Goal: Complete application form: Complete application form

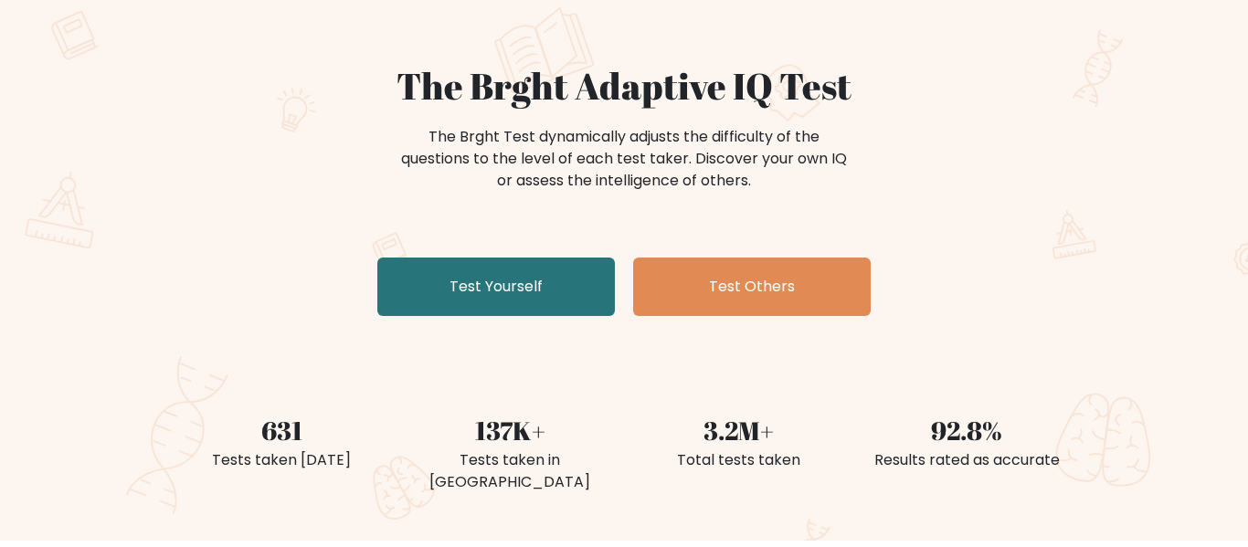
scroll to position [111, 0]
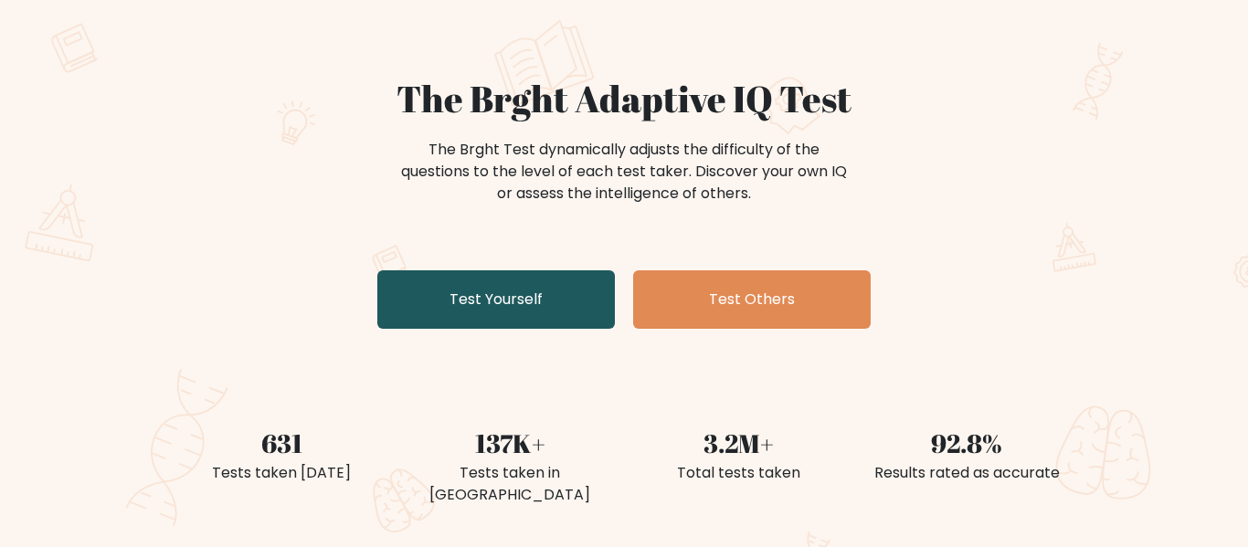
click at [521, 296] on link "Test Yourself" at bounding box center [495, 299] width 237 height 58
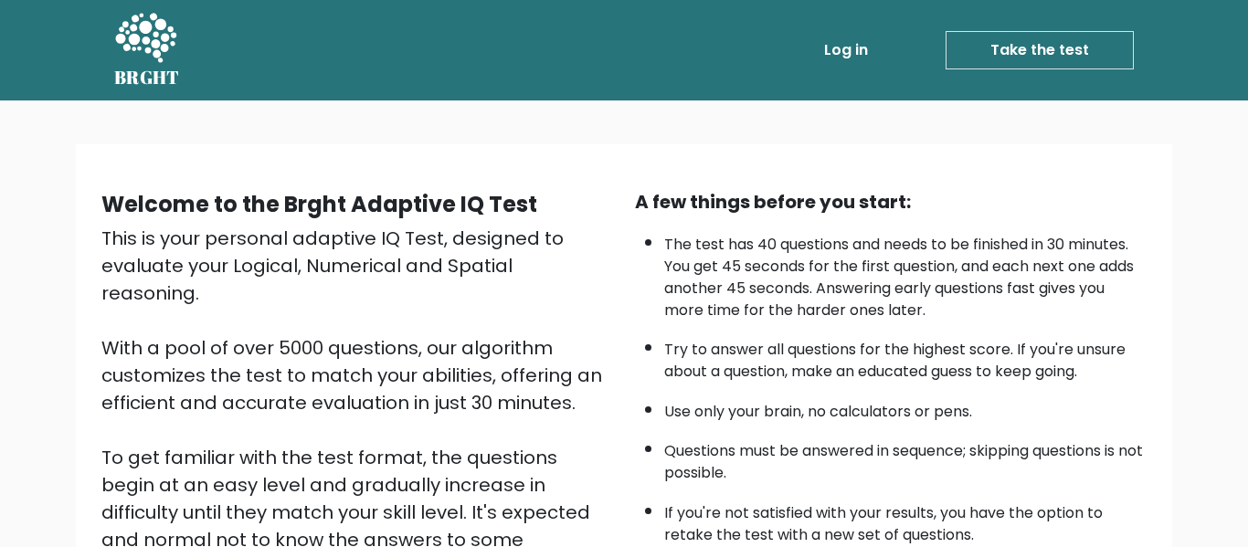
scroll to position [290, 0]
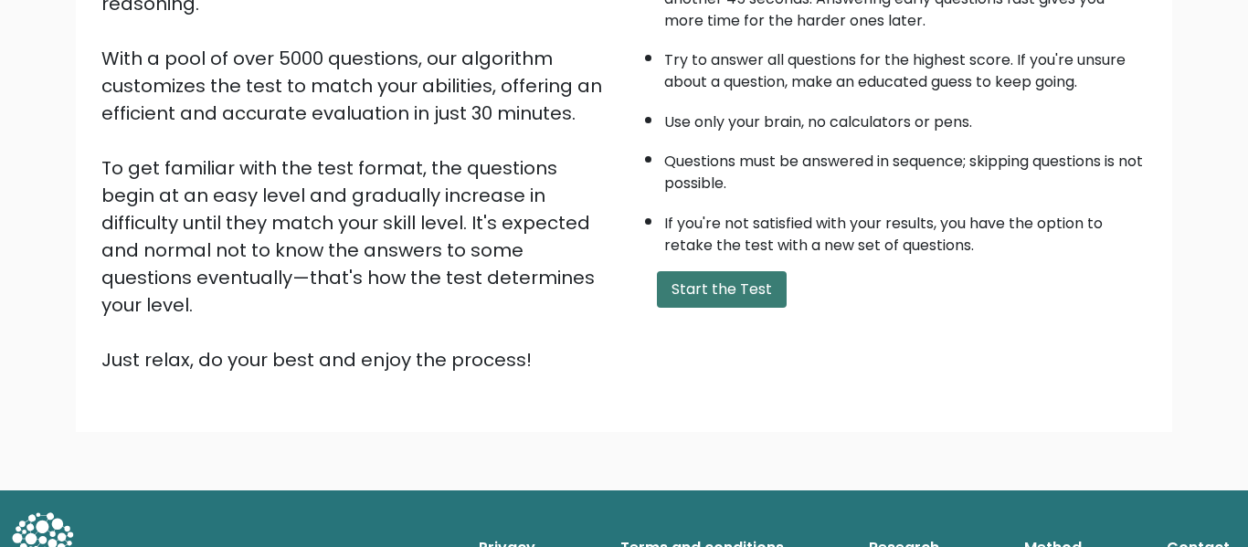
click at [694, 291] on button "Start the Test" at bounding box center [722, 289] width 130 height 37
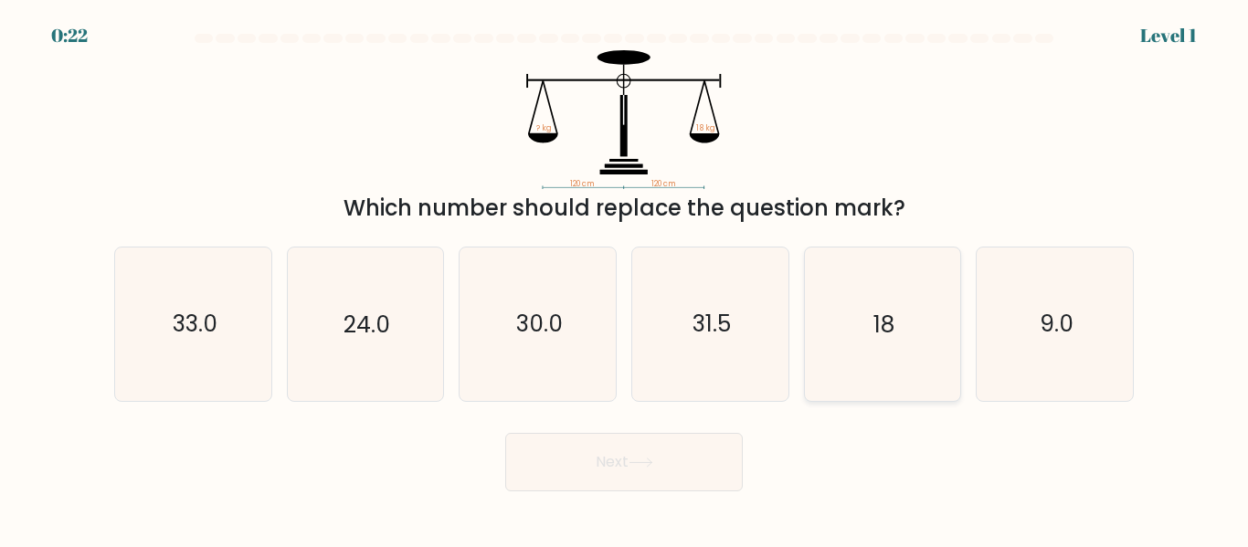
click at [890, 340] on text "18" at bounding box center [883, 325] width 21 height 32
click at [625, 279] on input "e. 18" at bounding box center [624, 276] width 1 height 5
radio input "true"
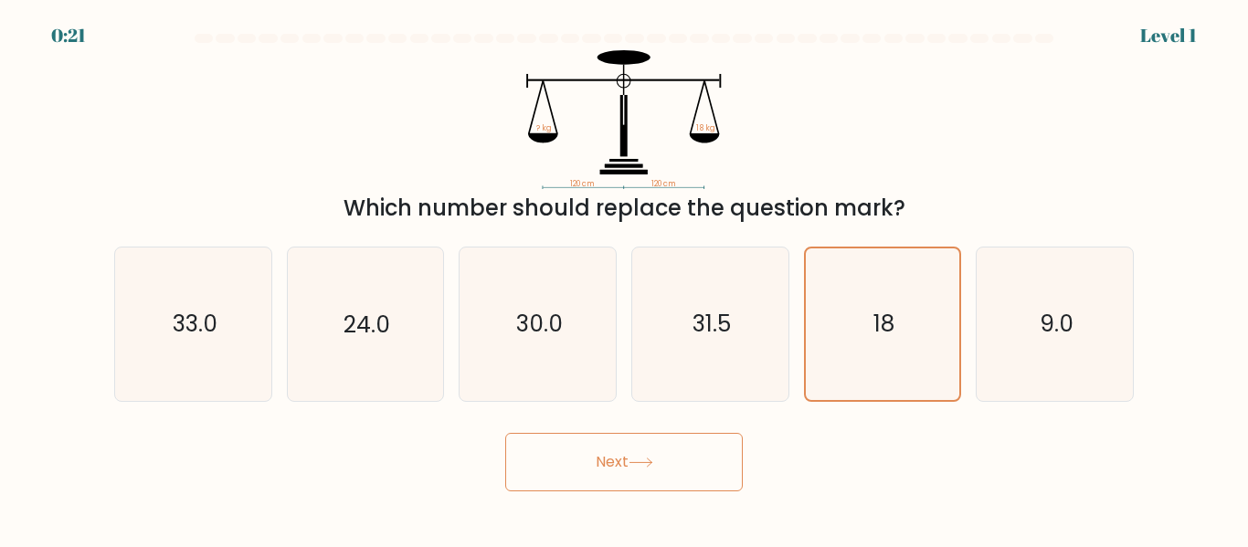
click at [690, 469] on button "Next" at bounding box center [623, 462] width 237 height 58
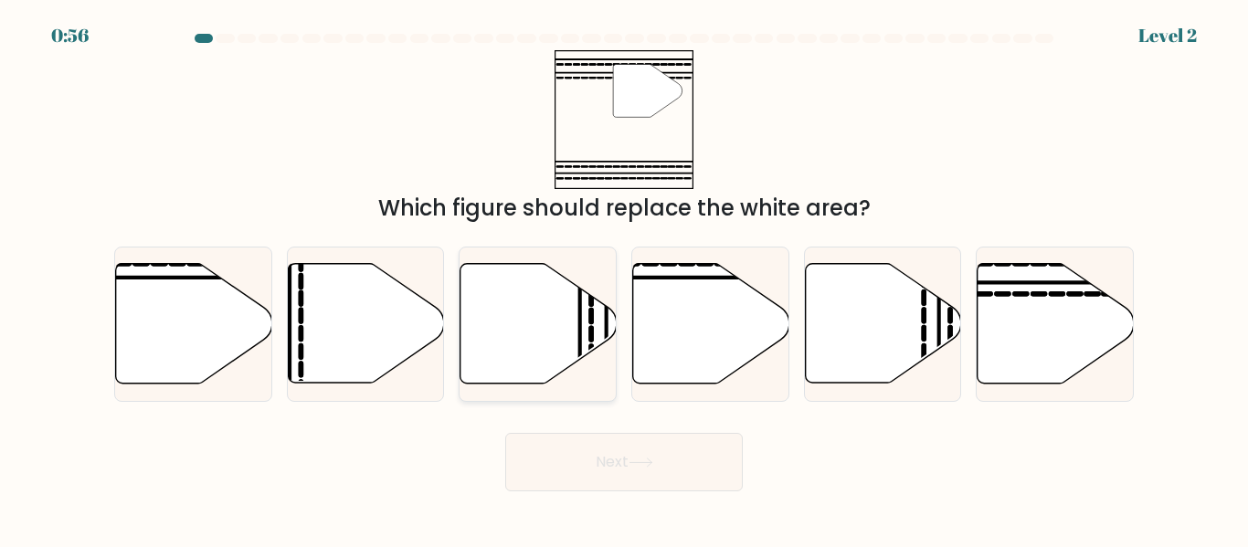
click at [553, 342] on icon at bounding box center [538, 324] width 156 height 120
click at [624, 279] on input "c." at bounding box center [624, 276] width 1 height 5
radio input "true"
click at [624, 458] on button "Next" at bounding box center [623, 462] width 237 height 58
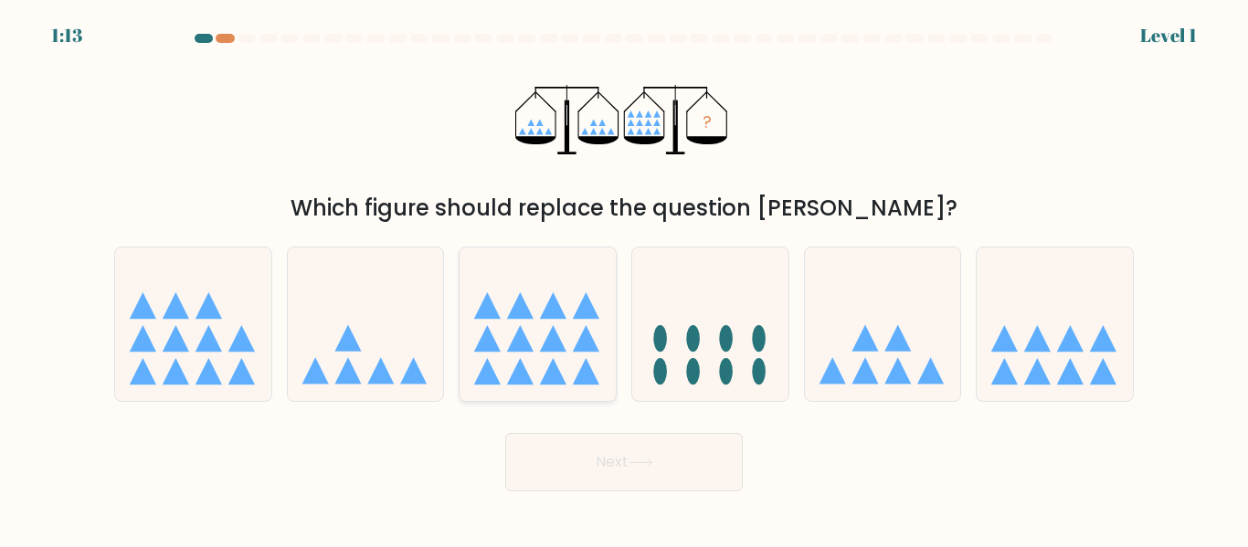
click at [554, 329] on icon at bounding box center [553, 338] width 26 height 26
click at [624, 279] on input "c." at bounding box center [624, 276] width 1 height 5
radio input "true"
click at [604, 479] on button "Next" at bounding box center [623, 462] width 237 height 58
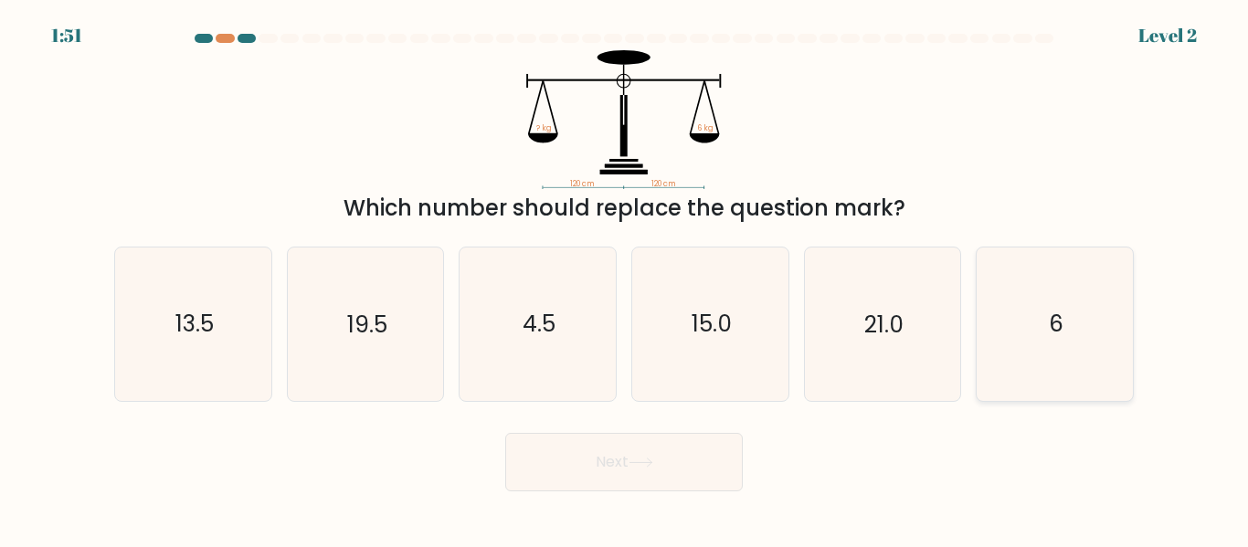
click at [1087, 315] on icon "6" at bounding box center [1054, 324] width 153 height 153
click at [625, 279] on input "f. 6" at bounding box center [624, 276] width 1 height 5
radio input "true"
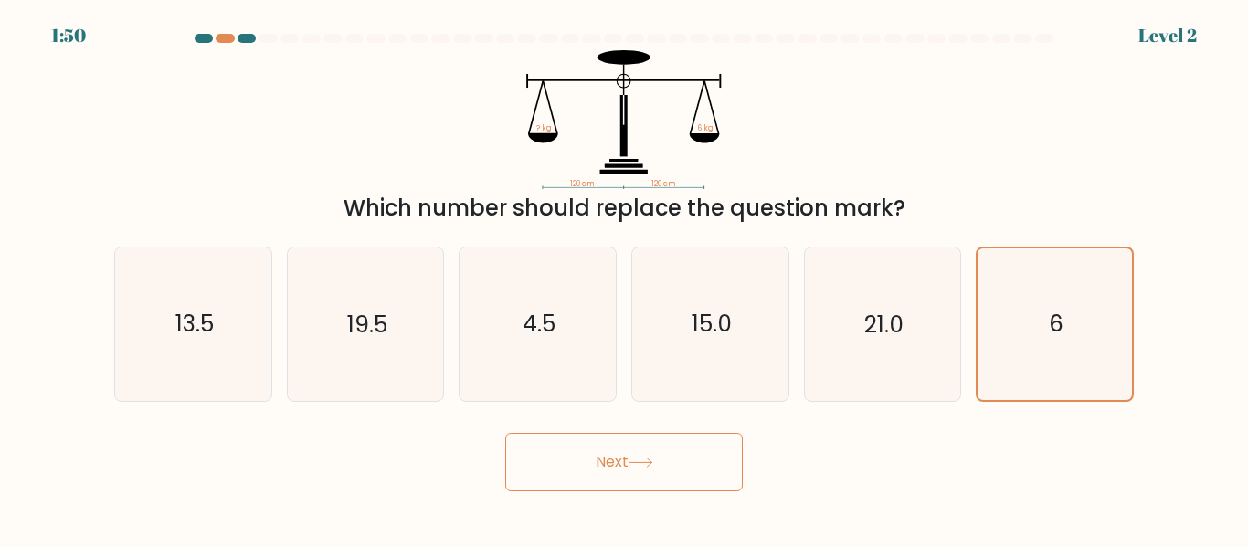
click at [657, 477] on button "Next" at bounding box center [623, 462] width 237 height 58
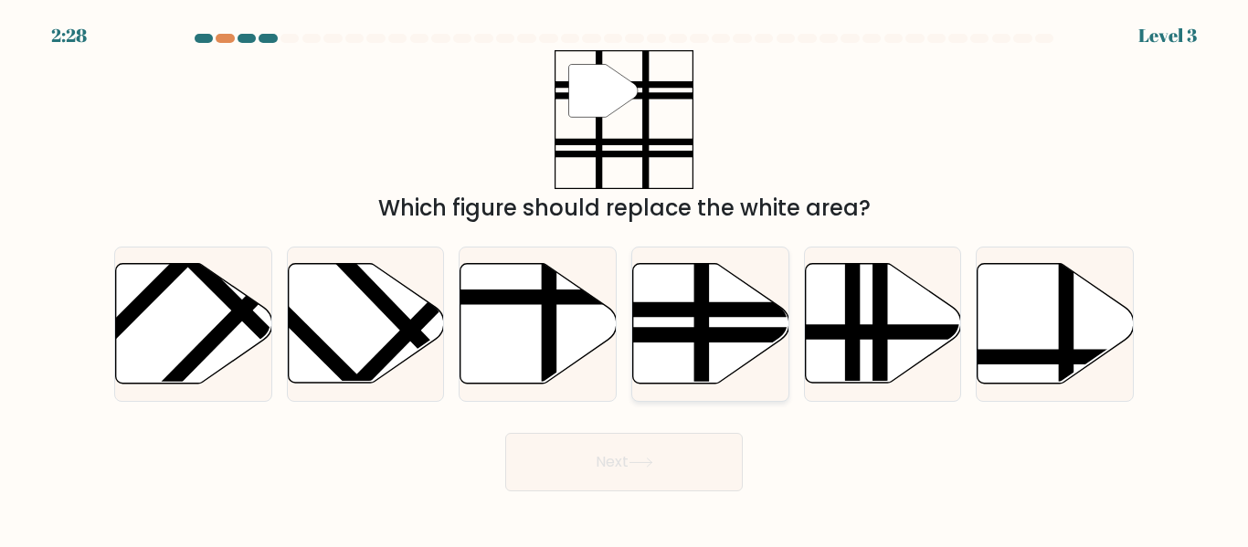
click at [686, 335] on line at bounding box center [758, 335] width 314 height 0
click at [625, 279] on input "d." at bounding box center [624, 276] width 1 height 5
radio input "true"
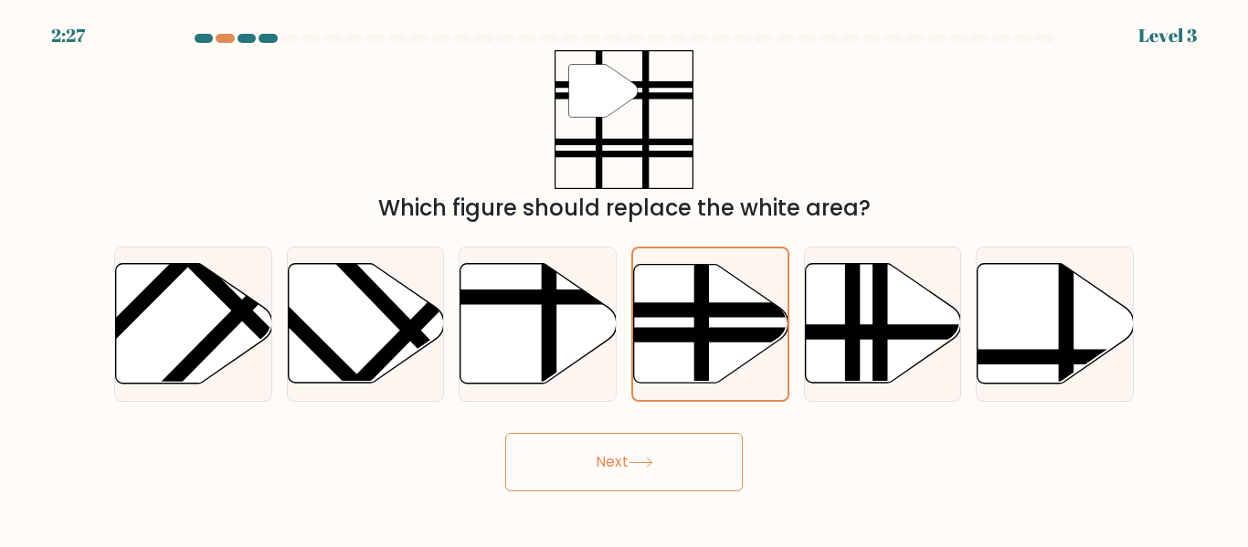
click at [669, 464] on button "Next" at bounding box center [623, 462] width 237 height 58
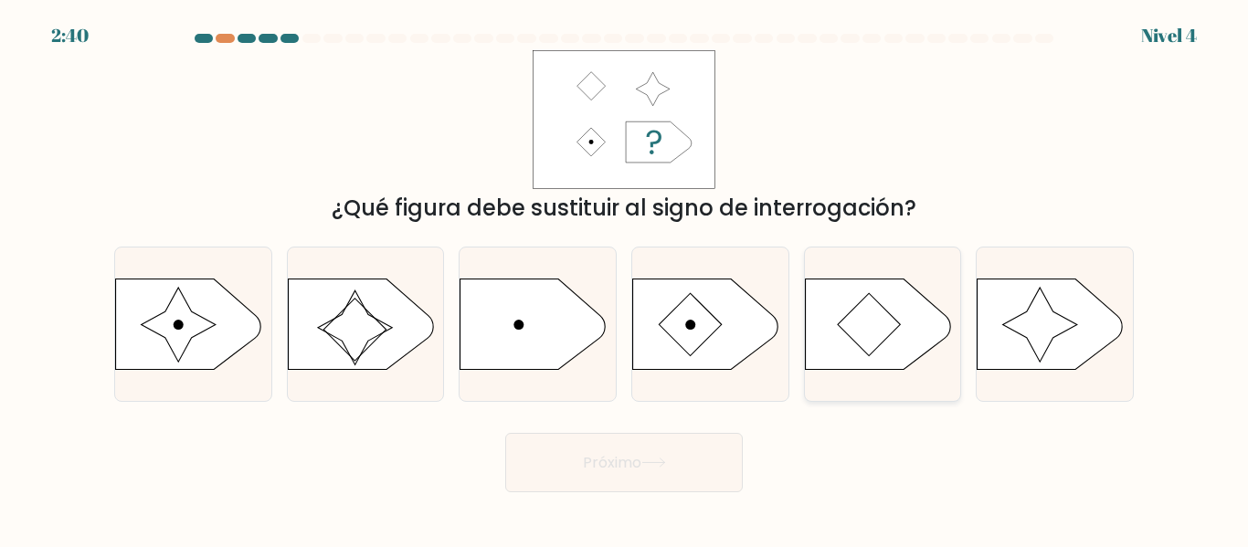
click at [867, 346] on icon at bounding box center [868, 324] width 63 height 63
click at [625, 279] on input "y." at bounding box center [624, 276] width 1 height 5
radio input "true"
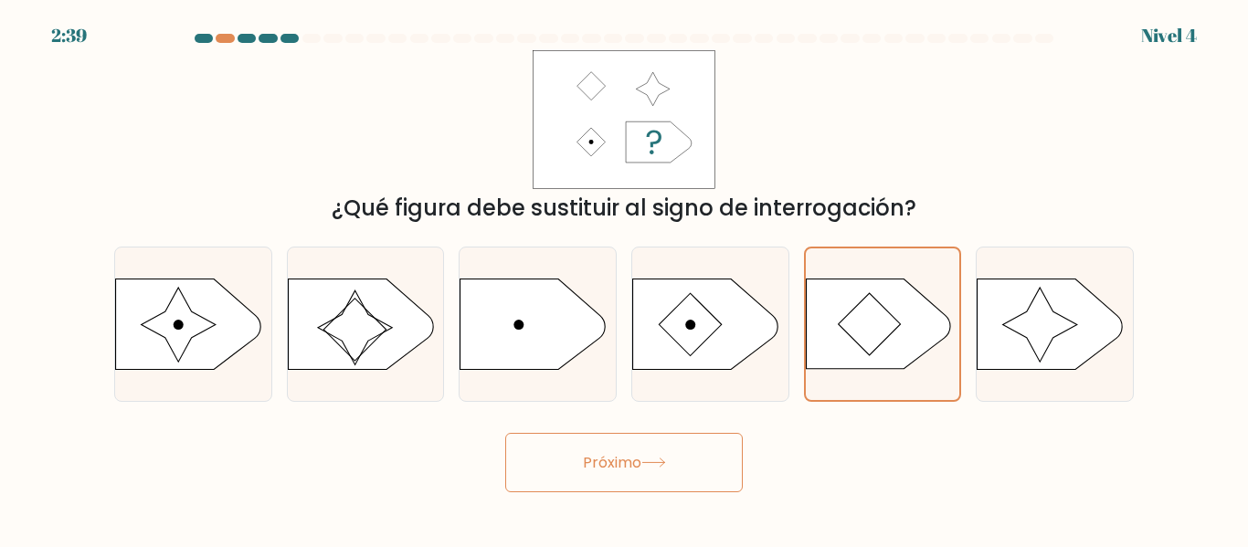
click at [684, 475] on button "Próximo" at bounding box center [623, 462] width 237 height 59
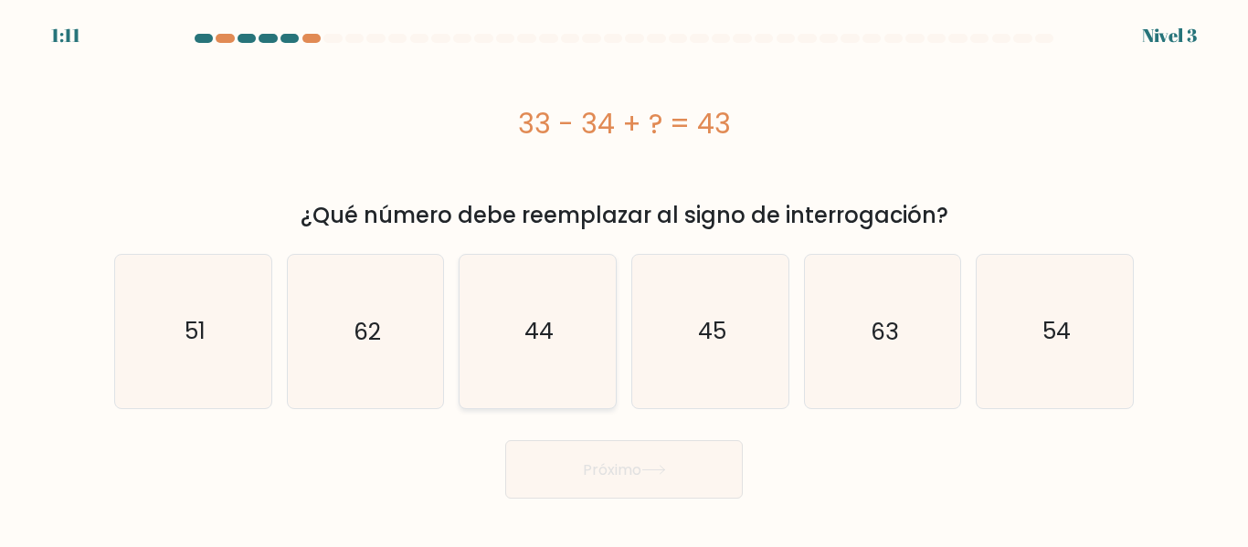
click at [566, 353] on icon "44" at bounding box center [537, 331] width 153 height 153
click at [624, 279] on input "do. 44" at bounding box center [624, 276] width 1 height 5
radio input "true"
click at [630, 479] on font "Próximo" at bounding box center [612, 468] width 58 height 21
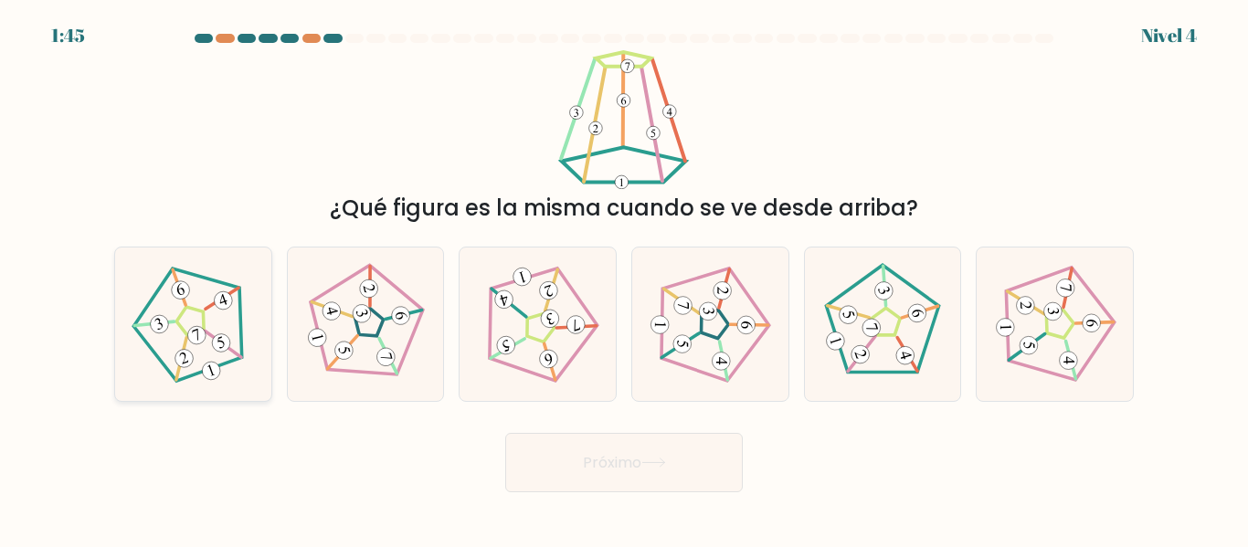
click at [228, 330] on icon at bounding box center [193, 324] width 122 height 122
click at [624, 279] on input "a." at bounding box center [624, 276] width 1 height 5
radio input "true"
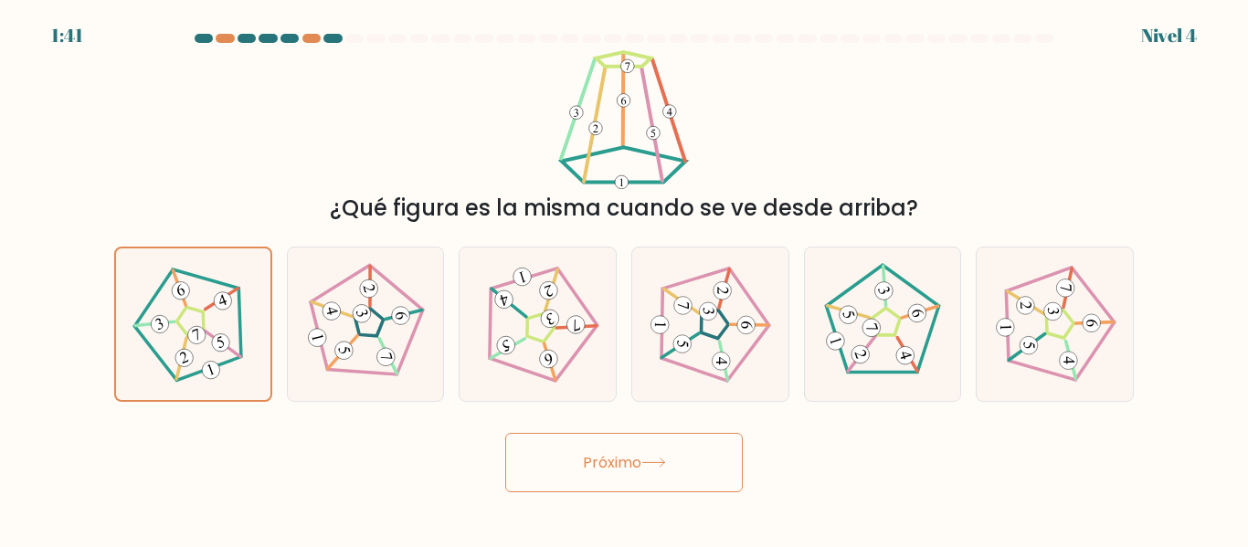
click at [679, 495] on body "1:41 Nivel 4" at bounding box center [624, 273] width 1248 height 547
click at [612, 451] on font "Próximo" at bounding box center [612, 461] width 58 height 21
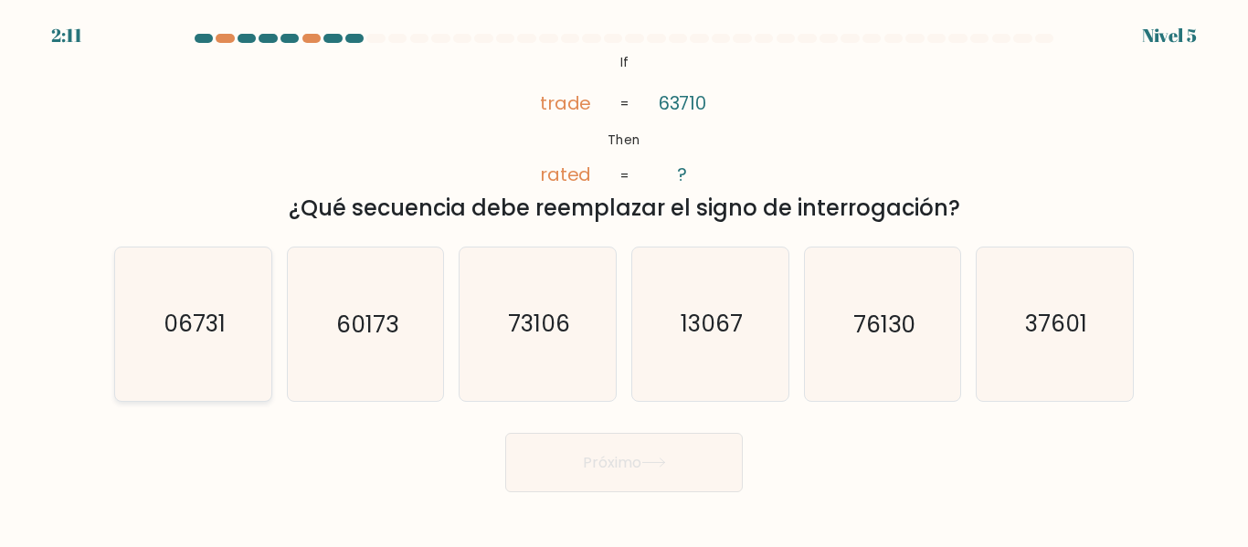
click at [260, 350] on icon "06731" at bounding box center [193, 324] width 153 height 153
click at [624, 279] on input "a. 06731" at bounding box center [624, 276] width 1 height 5
radio input "true"
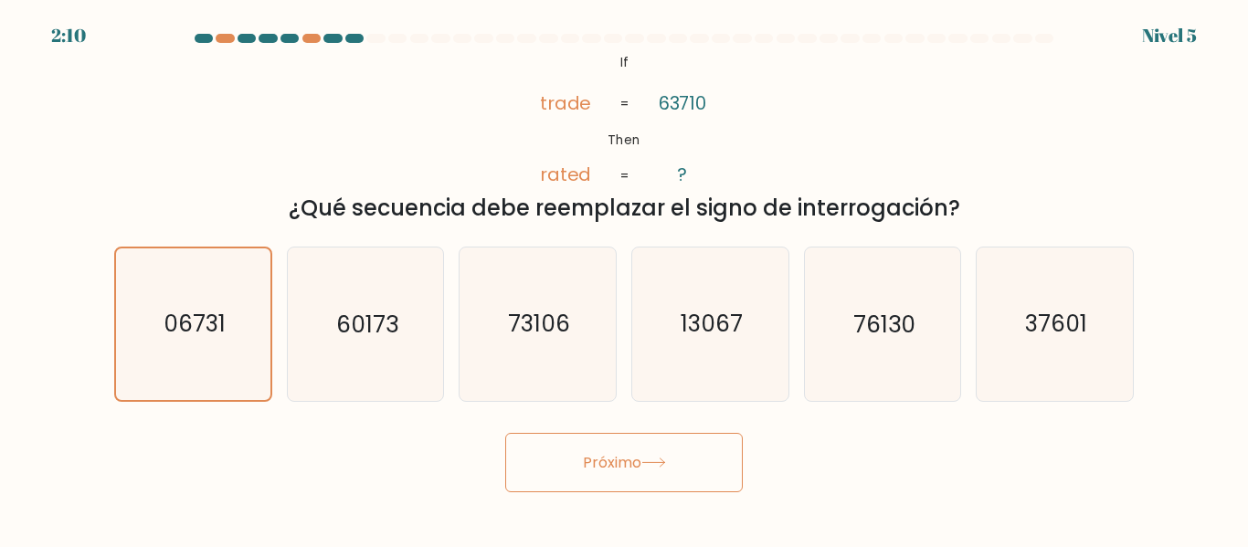
click at [595, 455] on font "Próximo" at bounding box center [612, 462] width 58 height 21
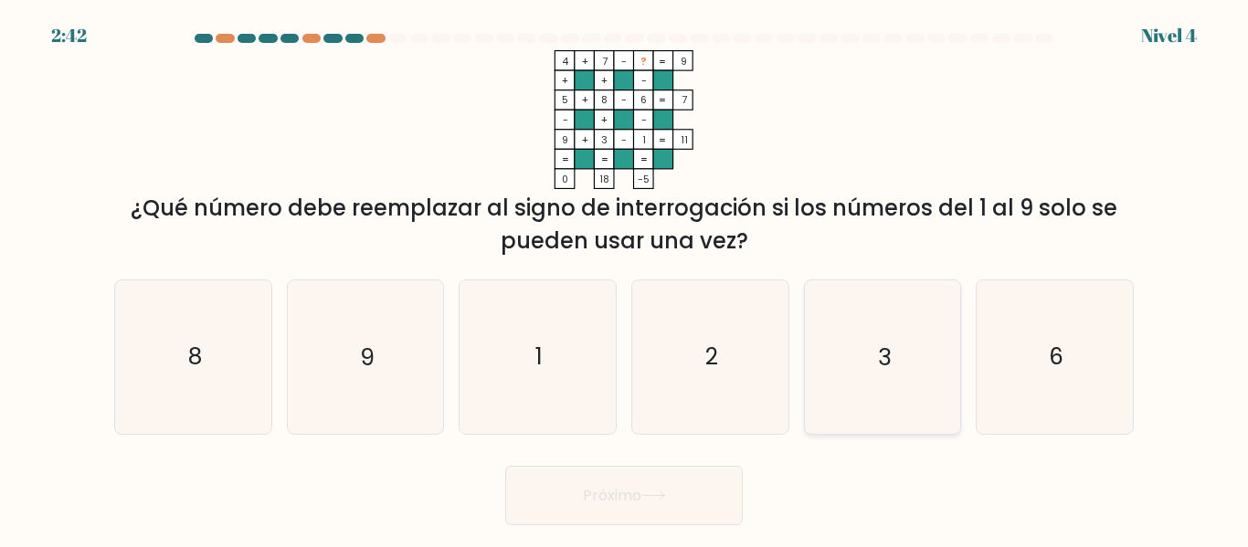
click at [869, 392] on icon "3" at bounding box center [882, 356] width 153 height 153
click at [625, 279] on input "y. 3" at bounding box center [624, 276] width 1 height 5
radio input "true"
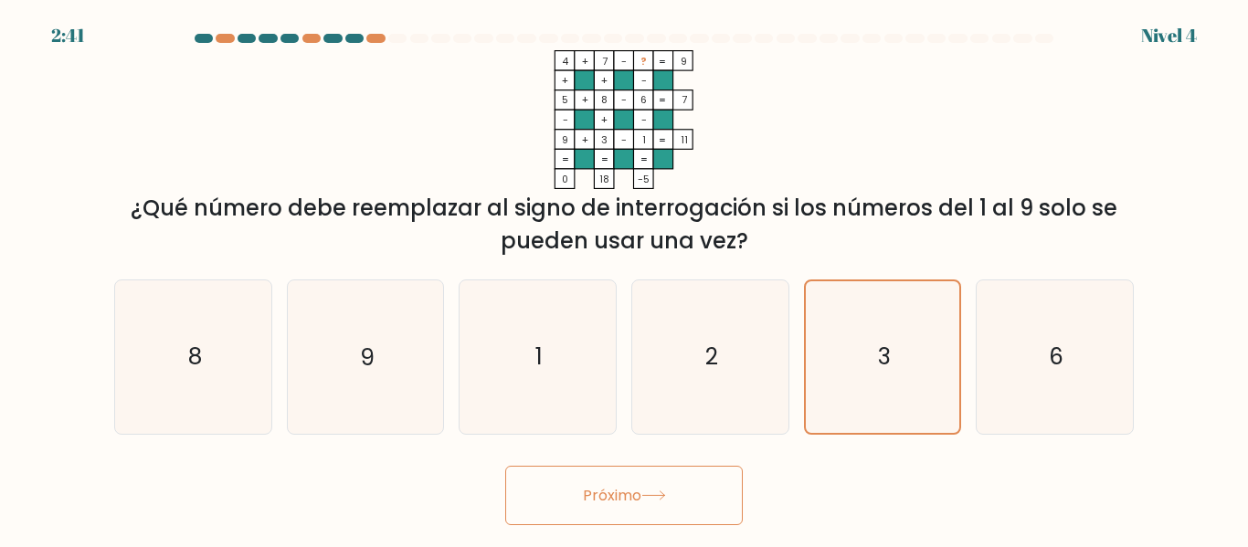
click at [651, 488] on button "Próximo" at bounding box center [623, 495] width 237 height 59
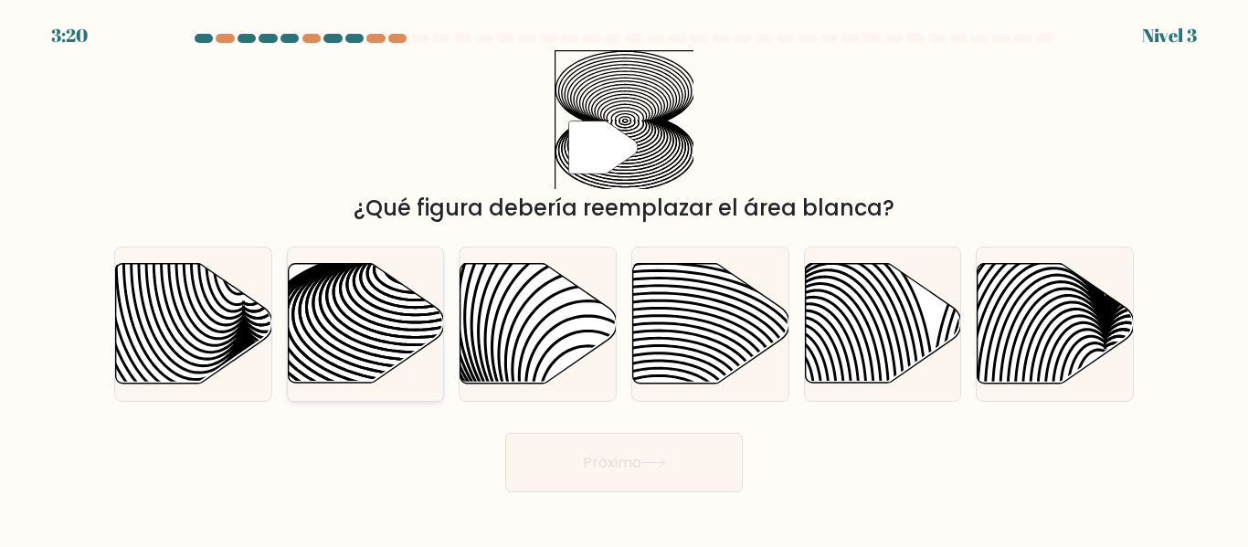
click at [337, 341] on icon at bounding box center [415, 341] width 314 height 157
click at [624, 279] on input "b." at bounding box center [624, 276] width 1 height 5
radio input "true"
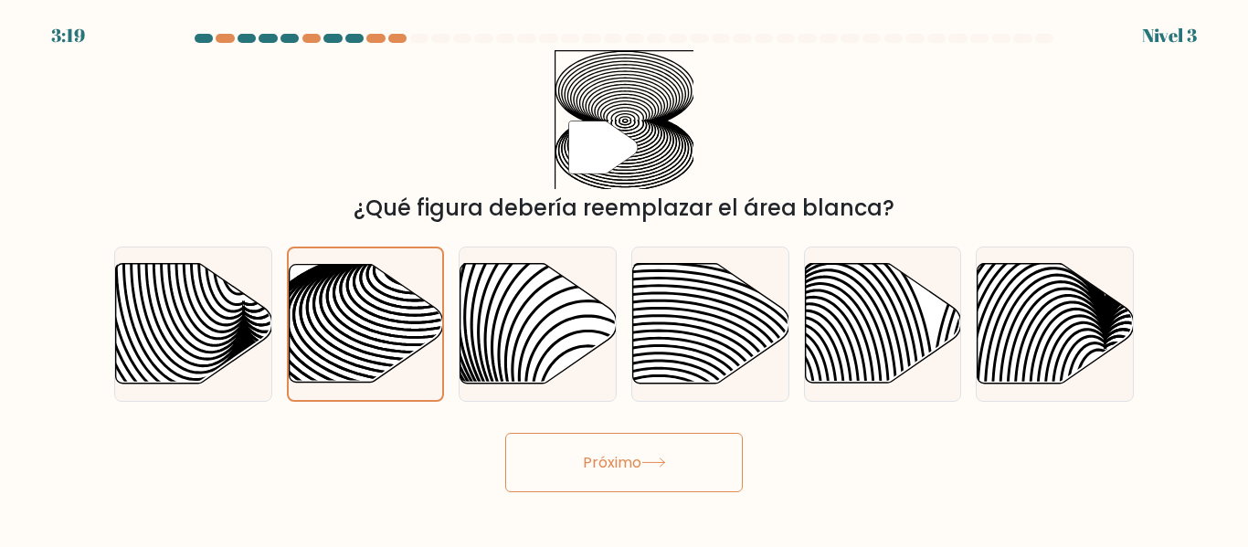
click at [595, 452] on font "Próximo" at bounding box center [612, 462] width 58 height 21
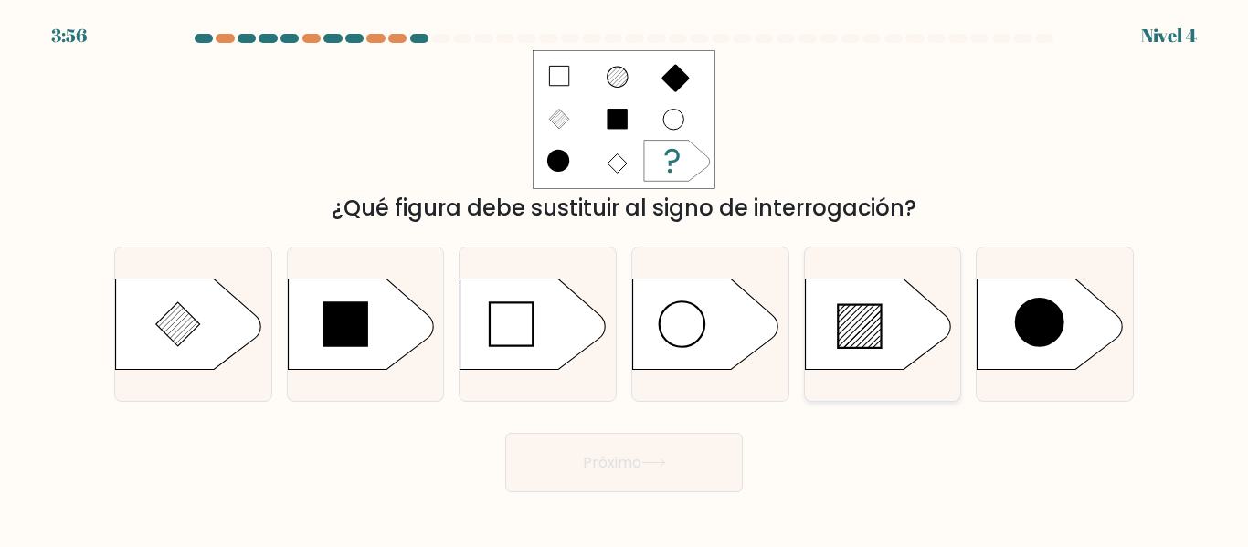
click at [887, 298] on icon at bounding box center [878, 324] width 146 height 91
click at [625, 279] on input "y." at bounding box center [624, 276] width 1 height 5
radio input "true"
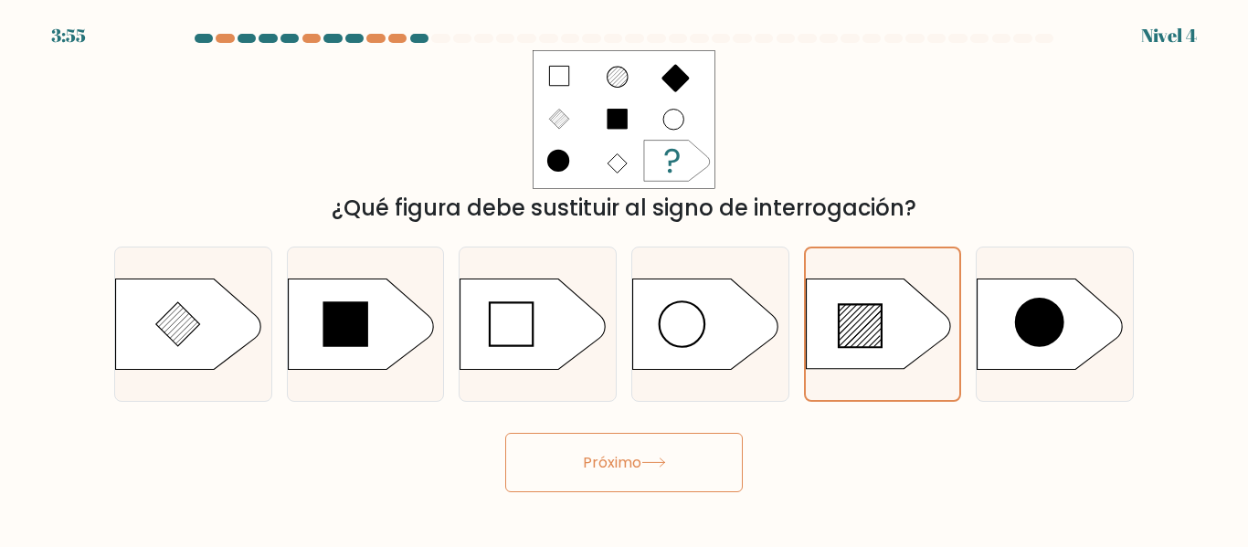
click at [640, 468] on font "Próximo" at bounding box center [612, 462] width 58 height 21
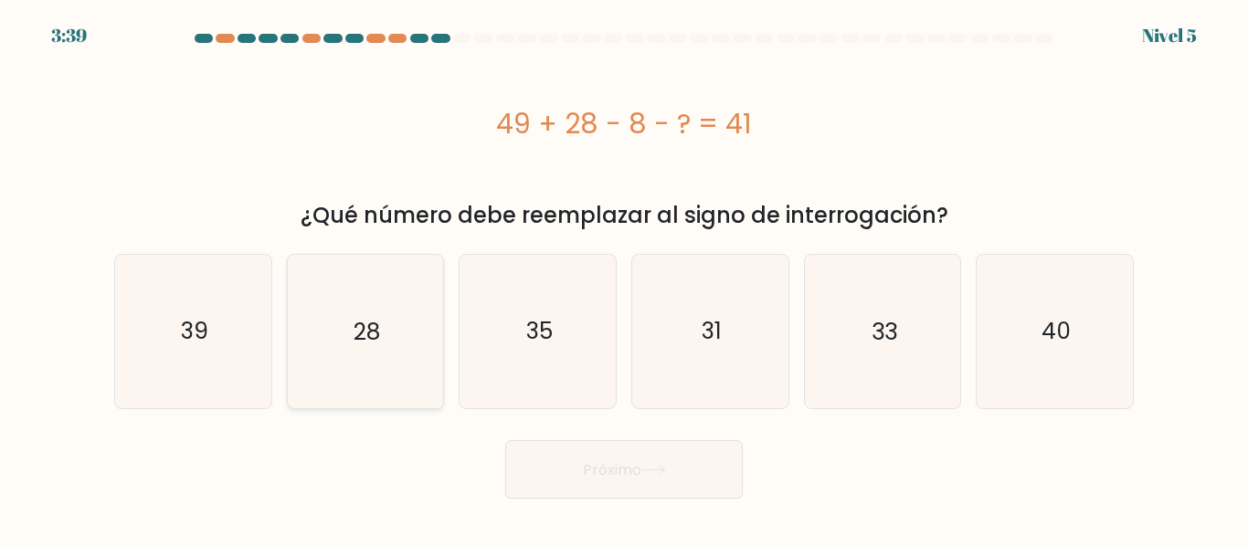
click at [404, 351] on icon "28" at bounding box center [365, 331] width 153 height 153
click at [624, 279] on input "b. 28" at bounding box center [624, 276] width 1 height 5
radio input "true"
click at [631, 487] on button "Próximo" at bounding box center [623, 469] width 237 height 59
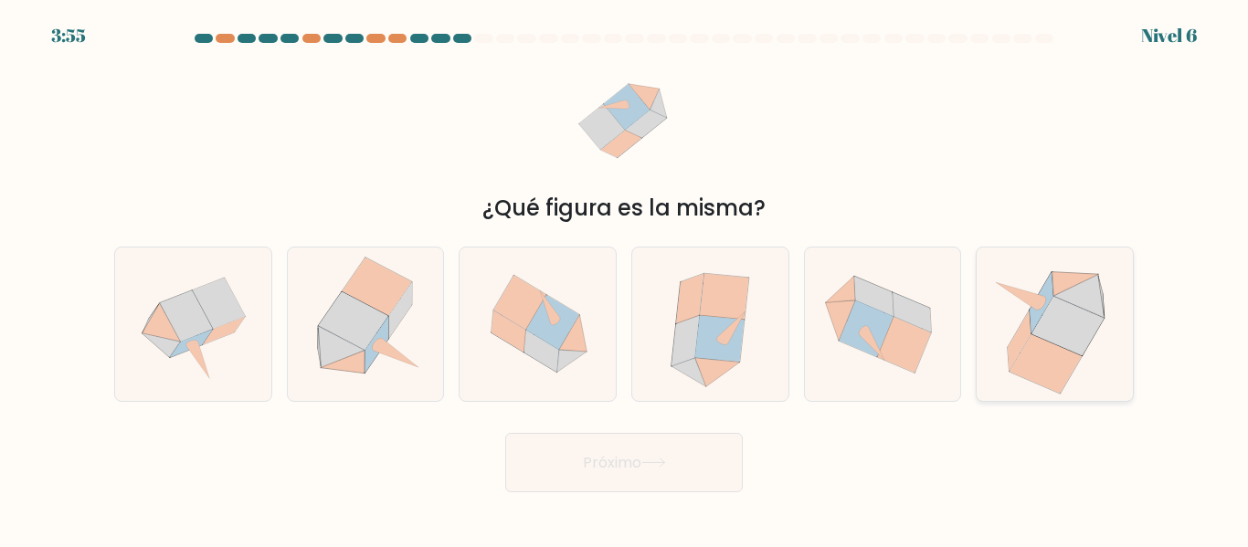
click at [1069, 338] on icon at bounding box center [1067, 326] width 72 height 59
click at [625, 279] on input "F." at bounding box center [624, 276] width 1 height 5
radio input "true"
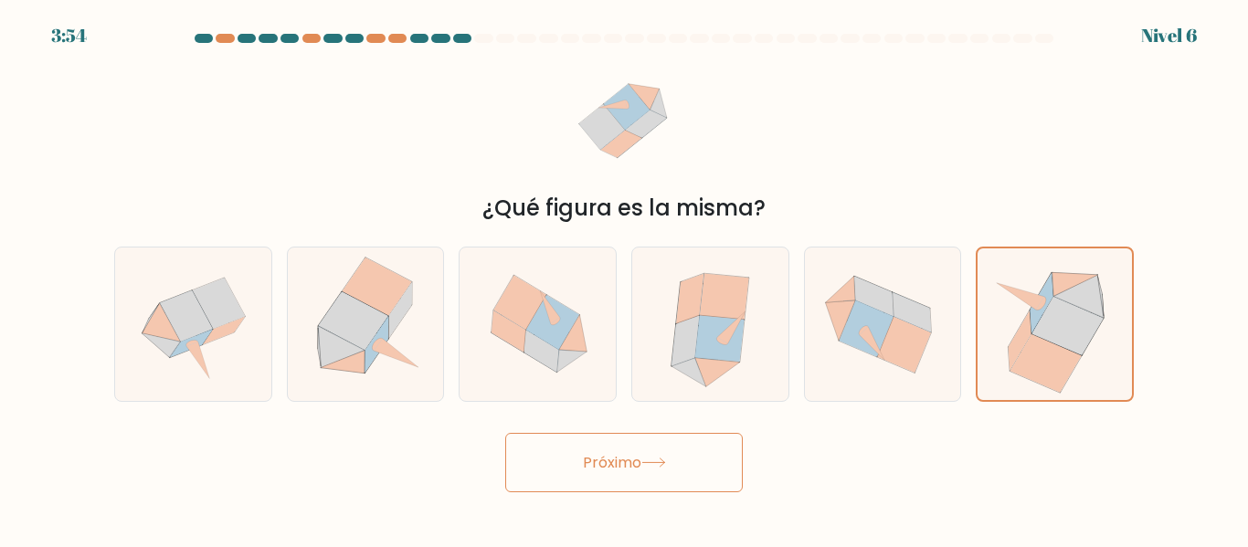
click at [696, 449] on button "Próximo" at bounding box center [623, 462] width 237 height 59
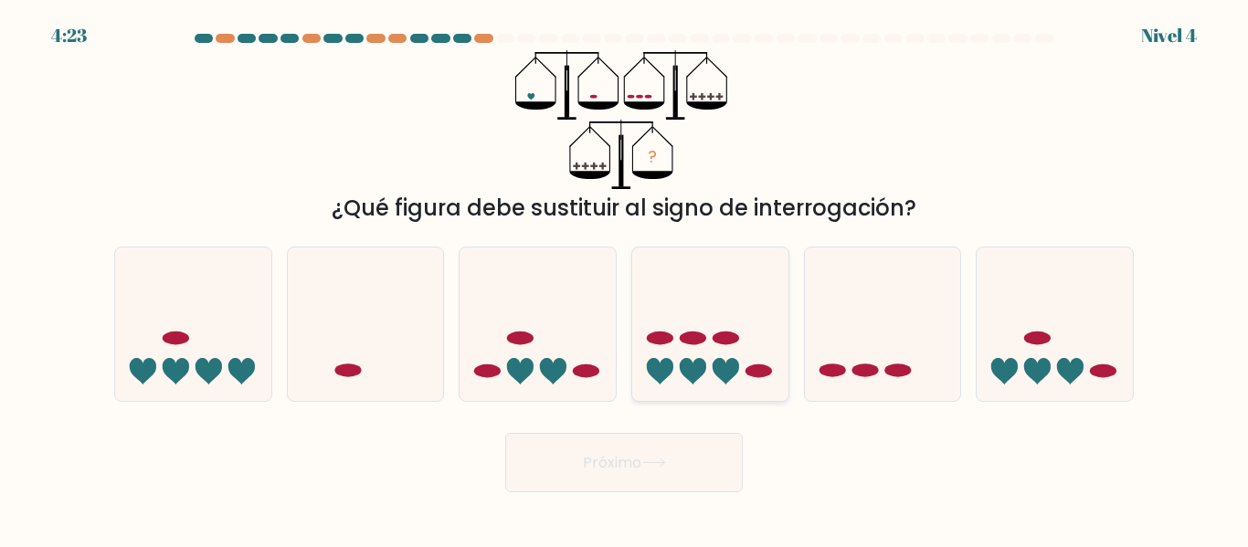
click at [748, 355] on icon at bounding box center [710, 323] width 156 height 129
click at [625, 279] on input "d." at bounding box center [624, 276] width 1 height 5
radio input "true"
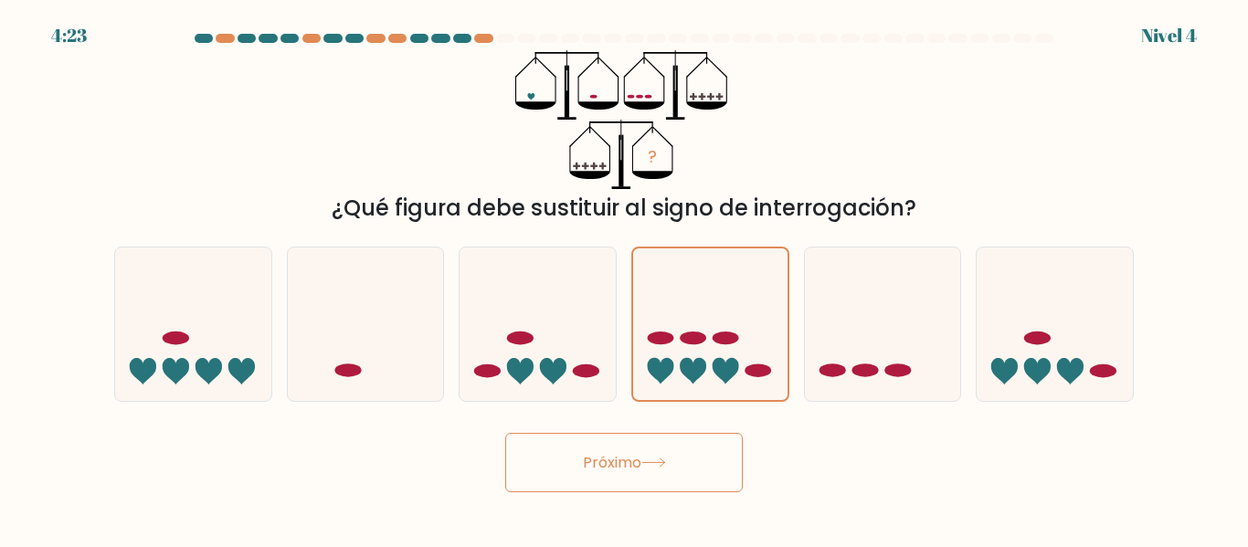
click at [723, 470] on button "Próximo" at bounding box center [623, 462] width 237 height 59
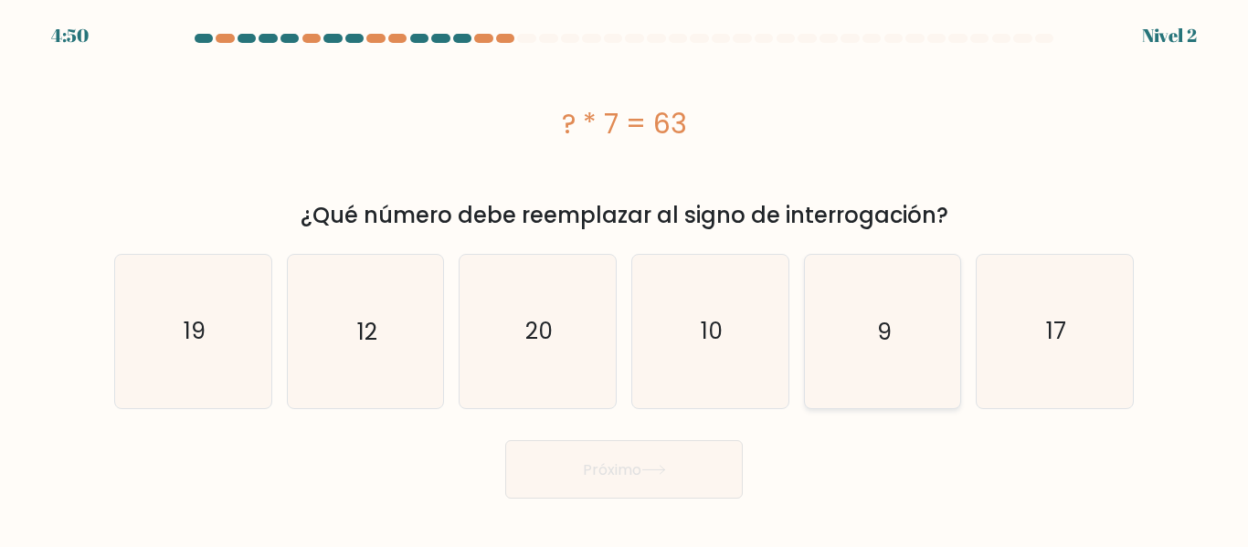
click at [870, 329] on icon "9" at bounding box center [882, 331] width 153 height 153
click at [625, 279] on input "y. 9" at bounding box center [624, 276] width 1 height 5
radio input "true"
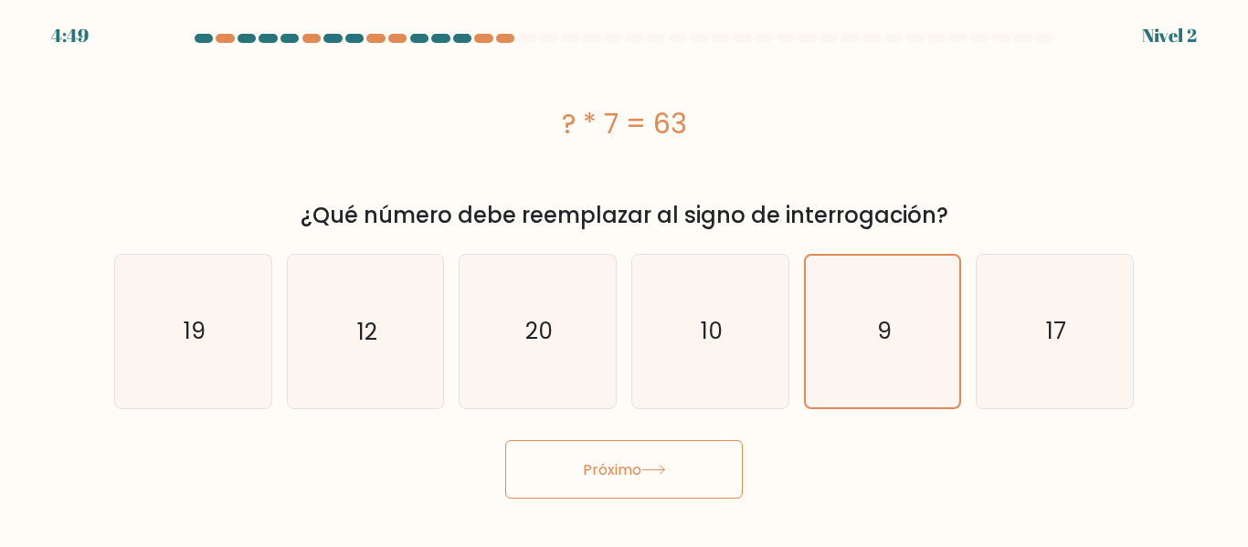
click at [674, 454] on button "Próximo" at bounding box center [623, 469] width 237 height 59
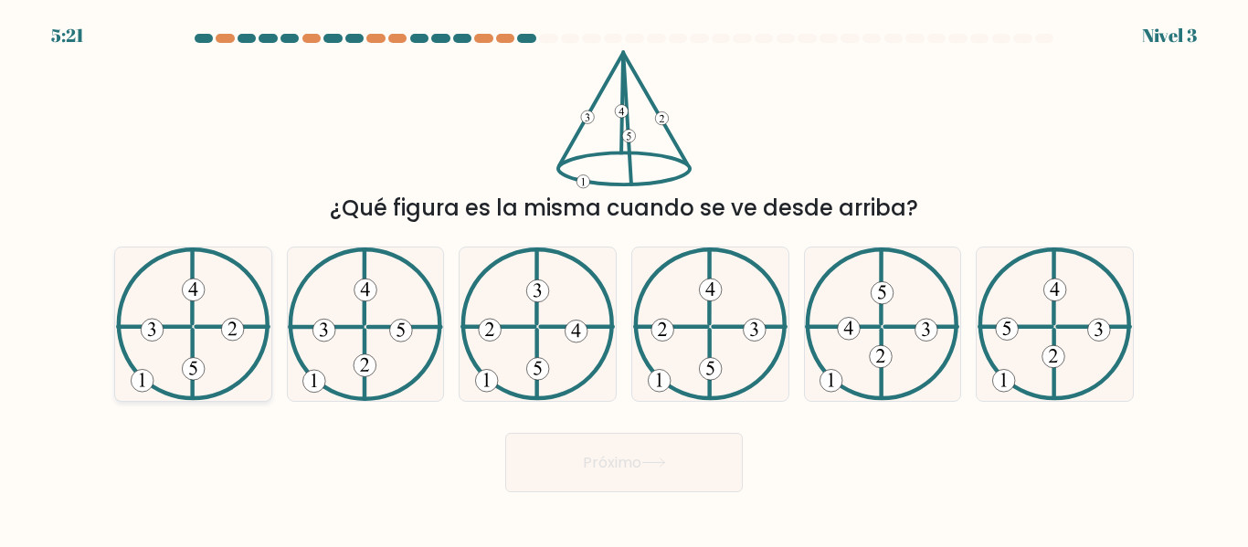
click at [206, 334] on icon at bounding box center [193, 324] width 154 height 153
click at [624, 279] on input "a." at bounding box center [624, 276] width 1 height 5
radio input "true"
click at [658, 474] on button "Próximo" at bounding box center [623, 462] width 237 height 59
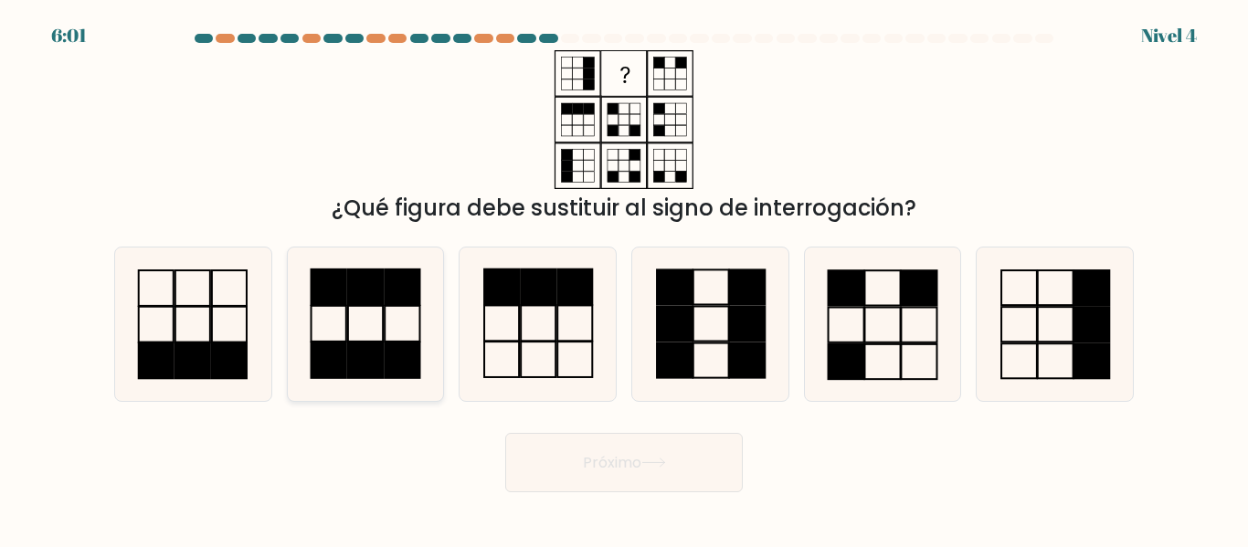
click at [406, 322] on icon at bounding box center [365, 324] width 153 height 153
click at [624, 279] on input "b." at bounding box center [624, 276] width 1 height 5
radio input "true"
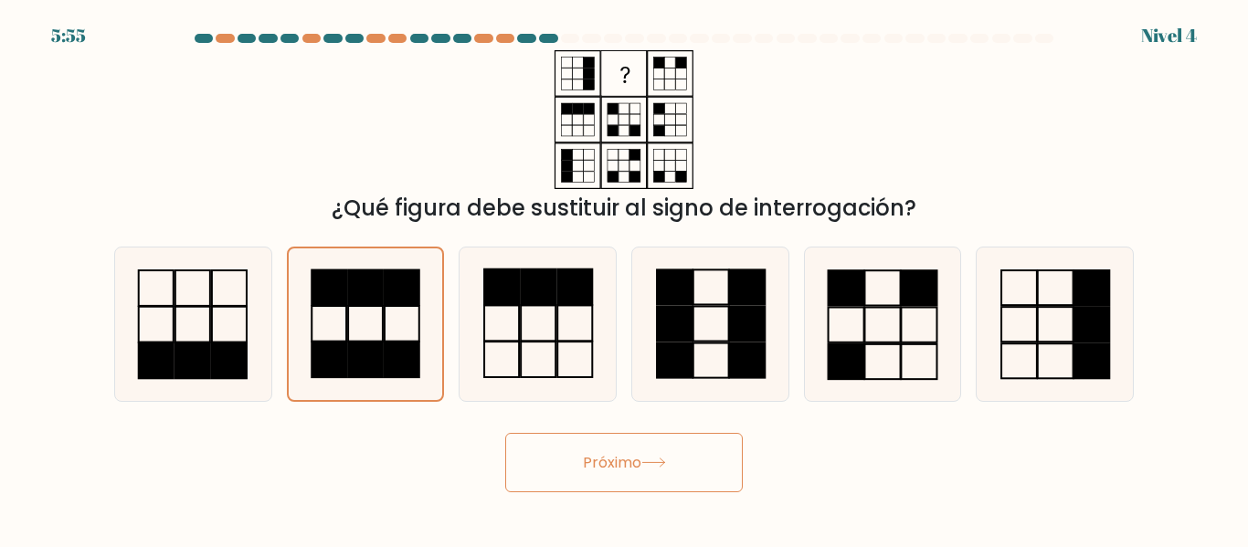
click at [616, 446] on button "Próximo" at bounding box center [623, 462] width 237 height 59
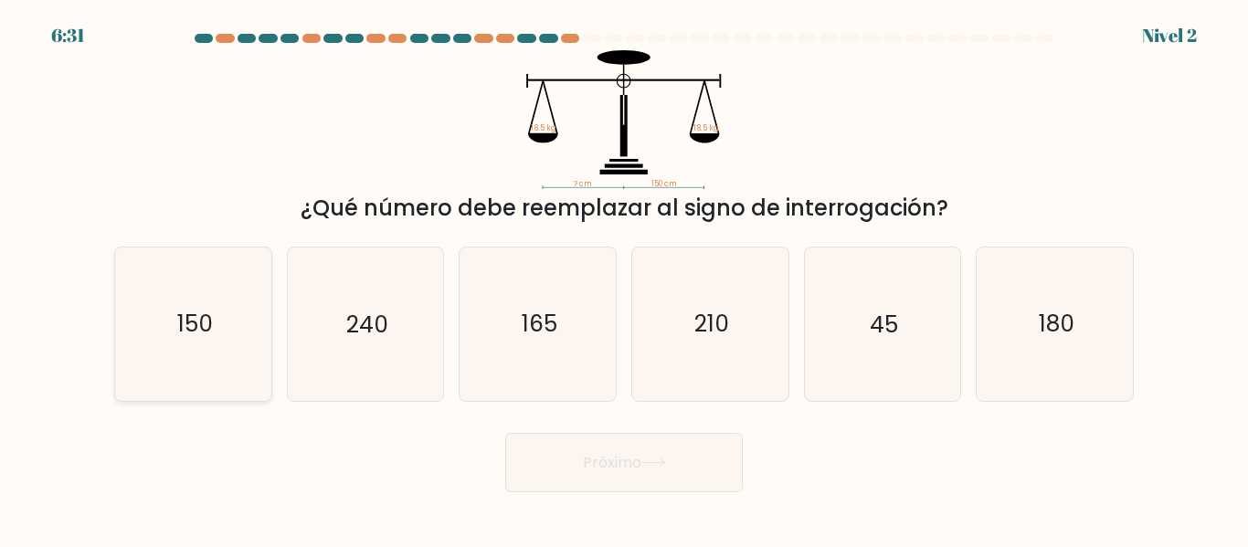
click at [244, 340] on icon "150" at bounding box center [193, 324] width 153 height 153
click at [624, 279] on input "a. 150" at bounding box center [624, 276] width 1 height 5
radio input "true"
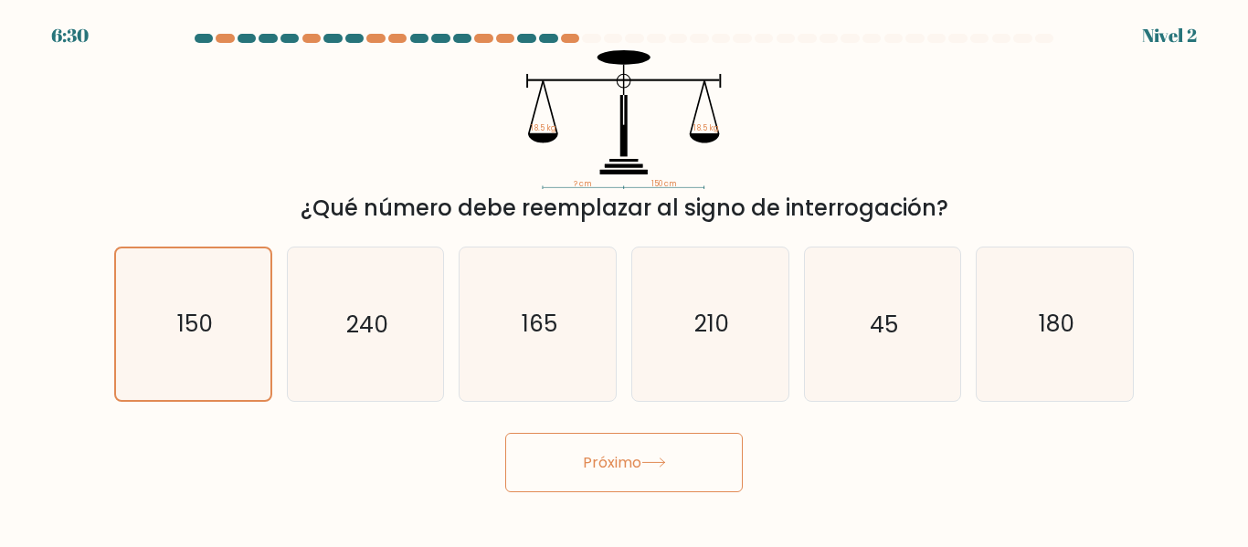
click at [653, 458] on icon at bounding box center [653, 463] width 25 height 10
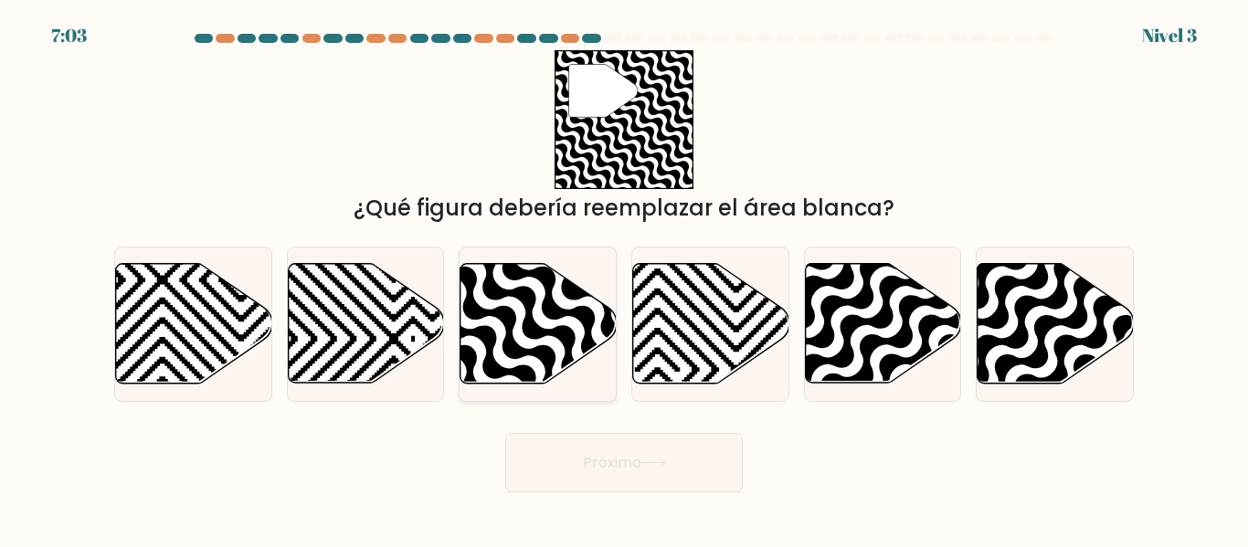
click at [553, 334] on icon at bounding box center [585, 389] width 314 height 314
click at [624, 279] on input "do." at bounding box center [624, 276] width 1 height 5
radio input "true"
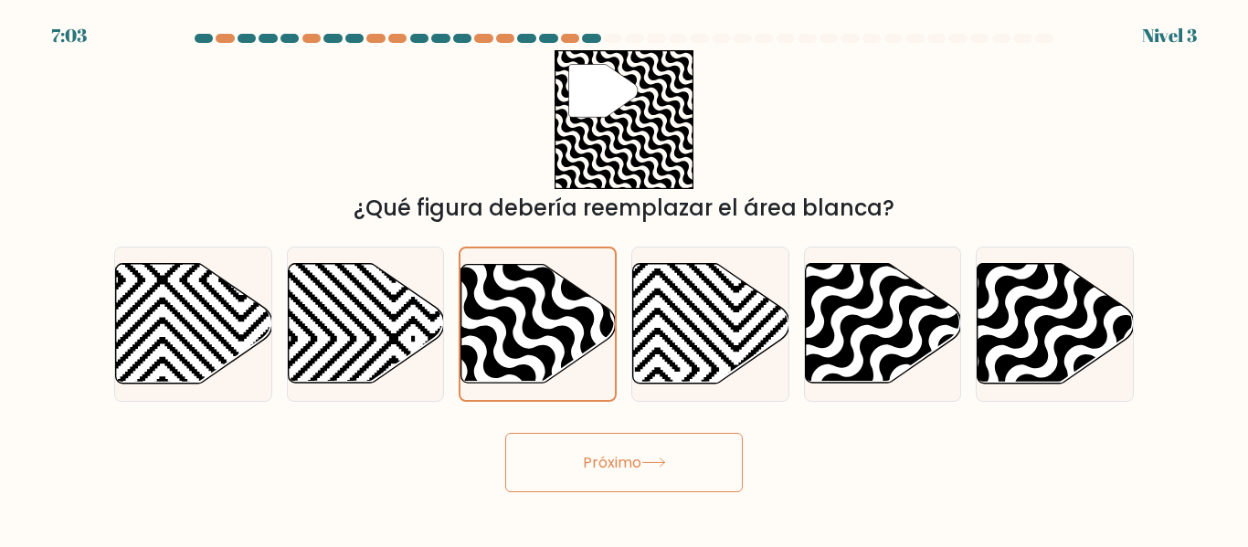
click at [608, 483] on button "Próximo" at bounding box center [623, 462] width 237 height 59
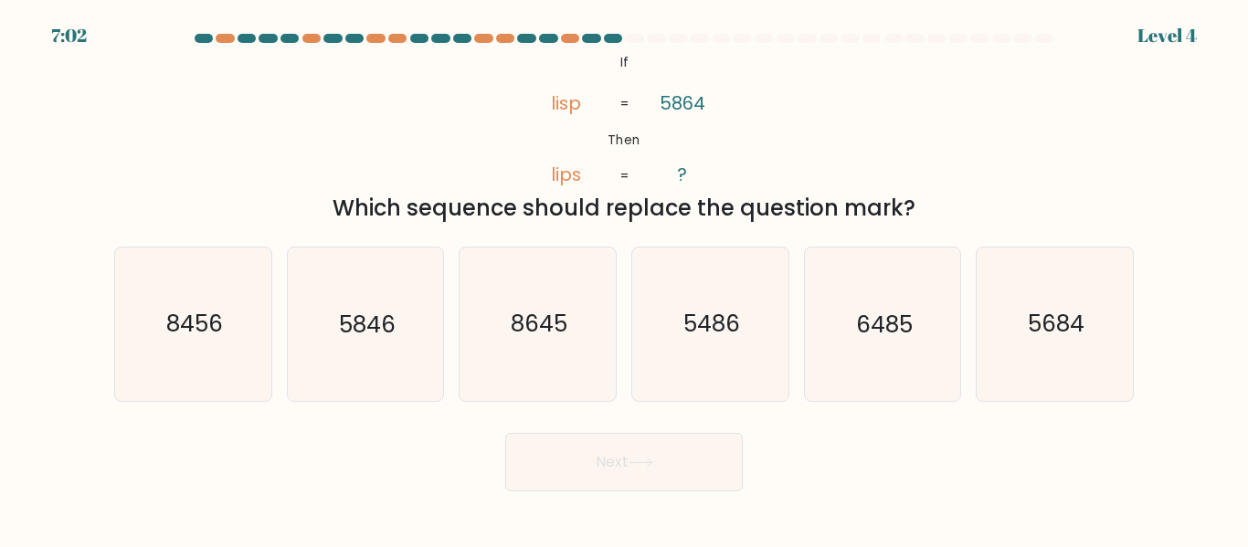
click at [603, 484] on button "Next" at bounding box center [623, 462] width 237 height 58
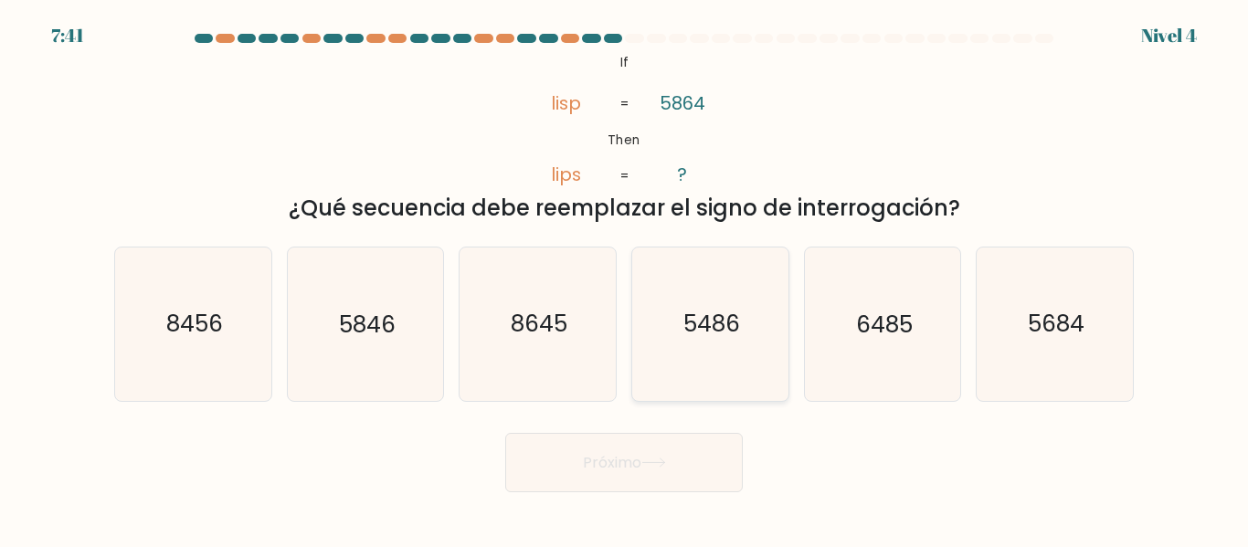
click at [731, 367] on icon "5486" at bounding box center [710, 324] width 153 height 153
click at [625, 279] on input "d. 5486" at bounding box center [624, 276] width 1 height 5
radio input "true"
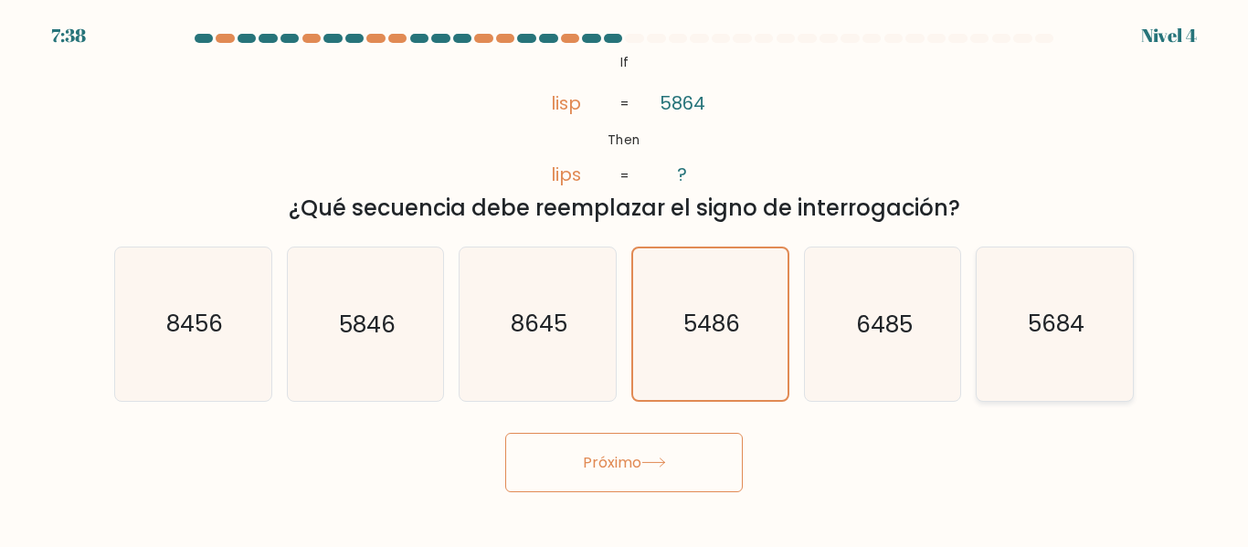
click at [1019, 359] on icon "5684" at bounding box center [1054, 324] width 153 height 153
click at [625, 279] on input "F. 5684" at bounding box center [624, 276] width 1 height 5
radio input "true"
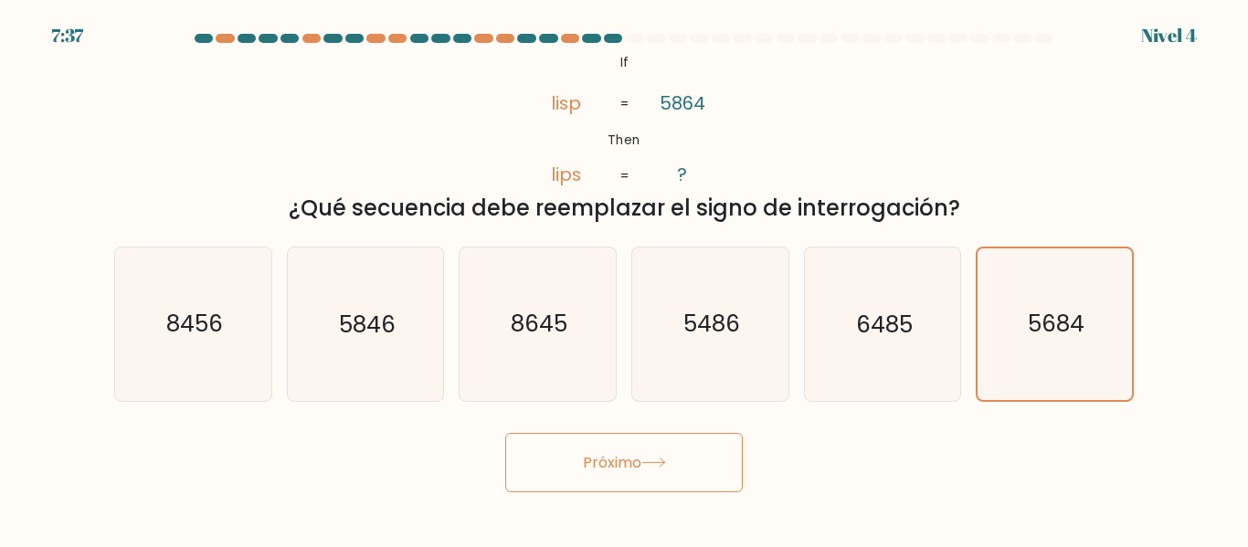
click at [635, 440] on button "Próximo" at bounding box center [623, 462] width 237 height 59
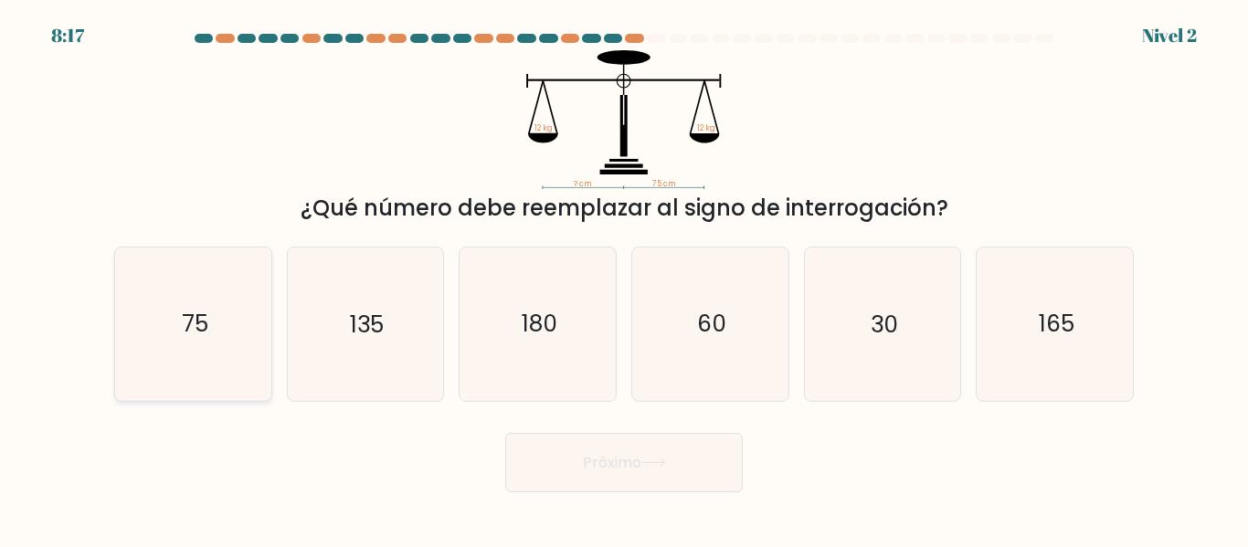
click at [239, 336] on icon "75" at bounding box center [193, 324] width 153 height 153
click at [624, 279] on input "a. 75" at bounding box center [624, 276] width 1 height 5
radio input "true"
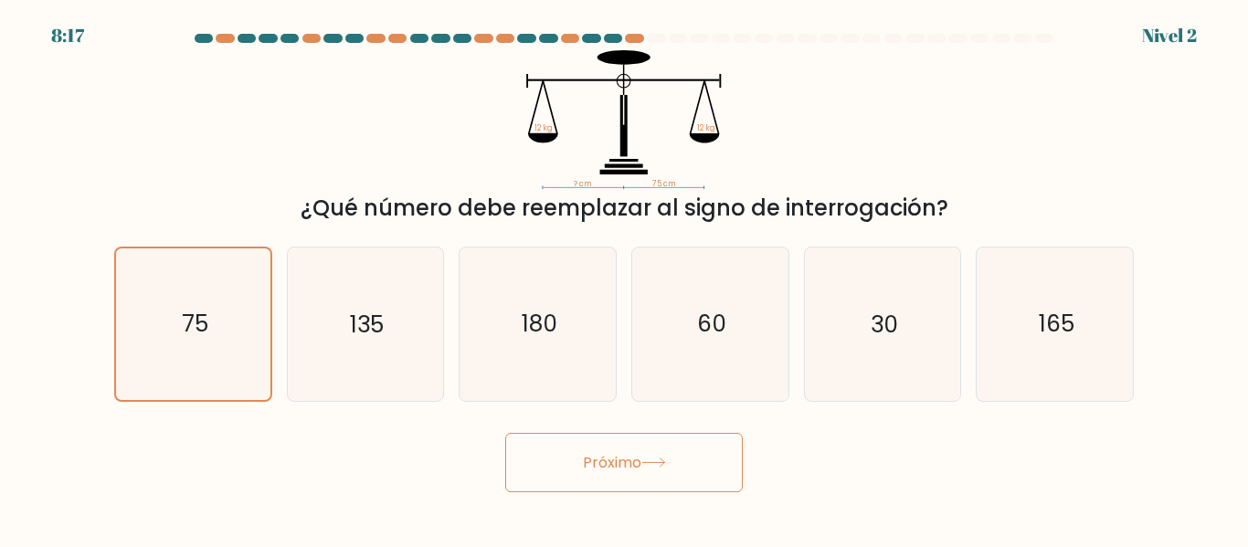
click at [606, 479] on button "Próximo" at bounding box center [623, 462] width 237 height 59
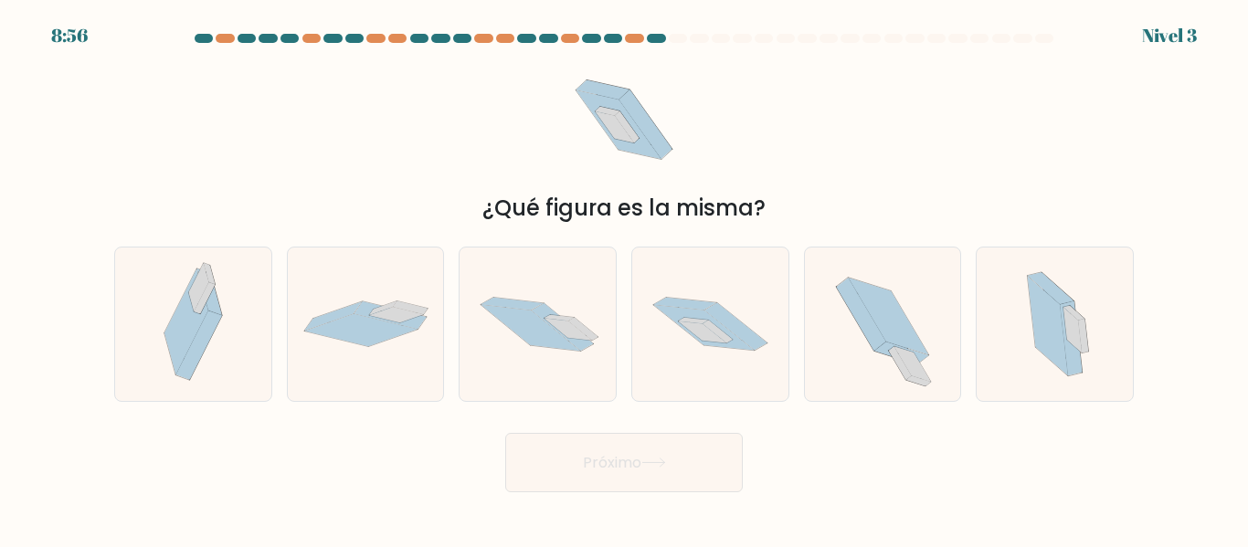
click at [682, 468] on button "Próximo" at bounding box center [623, 462] width 237 height 59
click at [728, 349] on icon at bounding box center [710, 323] width 156 height 103
click at [625, 279] on input "d." at bounding box center [624, 276] width 1 height 5
radio input "true"
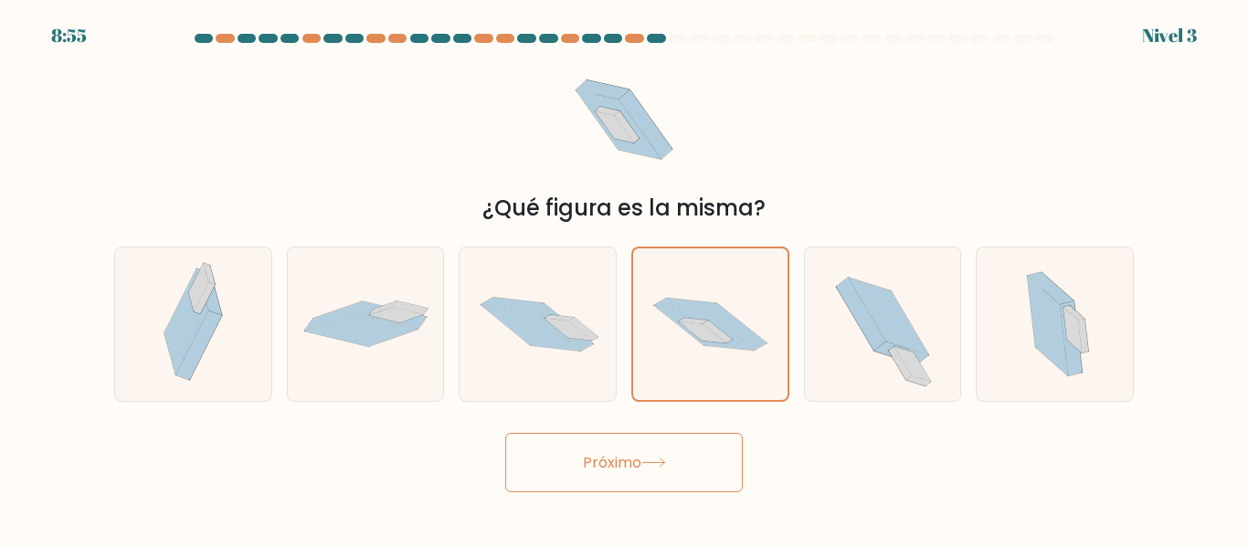
click at [682, 485] on button "Próximo" at bounding box center [623, 462] width 237 height 59
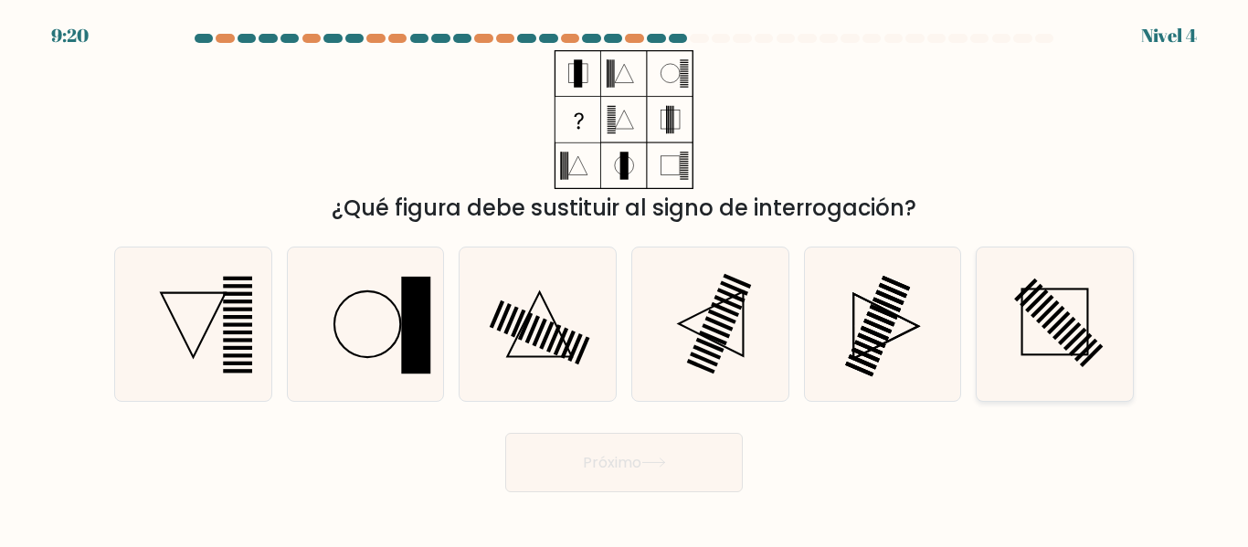
click at [1054, 325] on rect at bounding box center [1058, 322] width 23 height 23
click at [625, 279] on input "F." at bounding box center [624, 276] width 1 height 5
radio input "true"
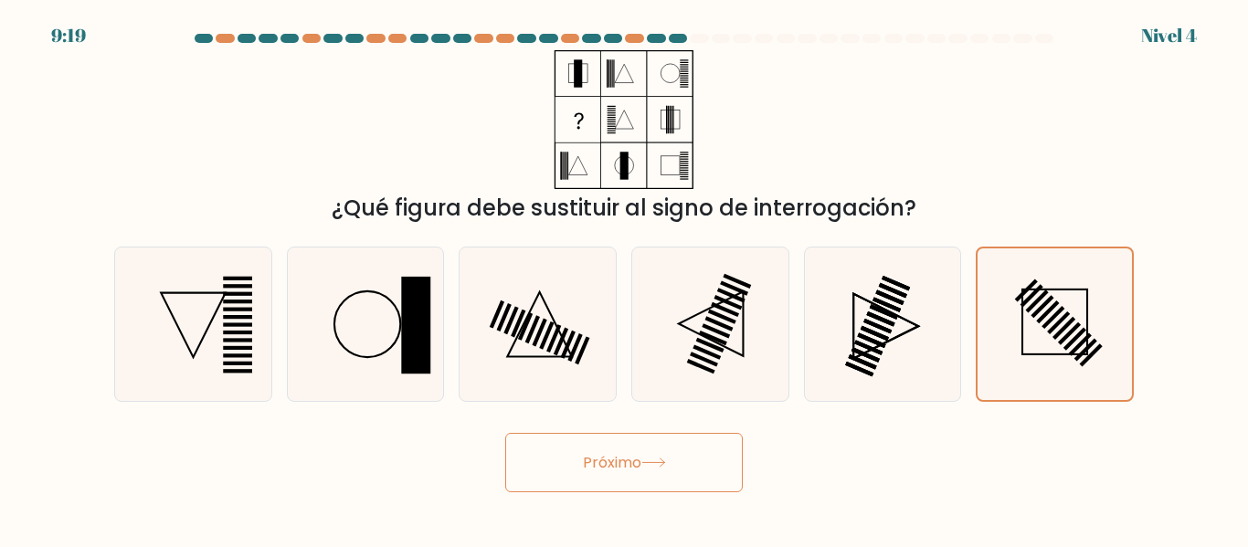
click at [682, 475] on button "Próximo" at bounding box center [623, 462] width 237 height 59
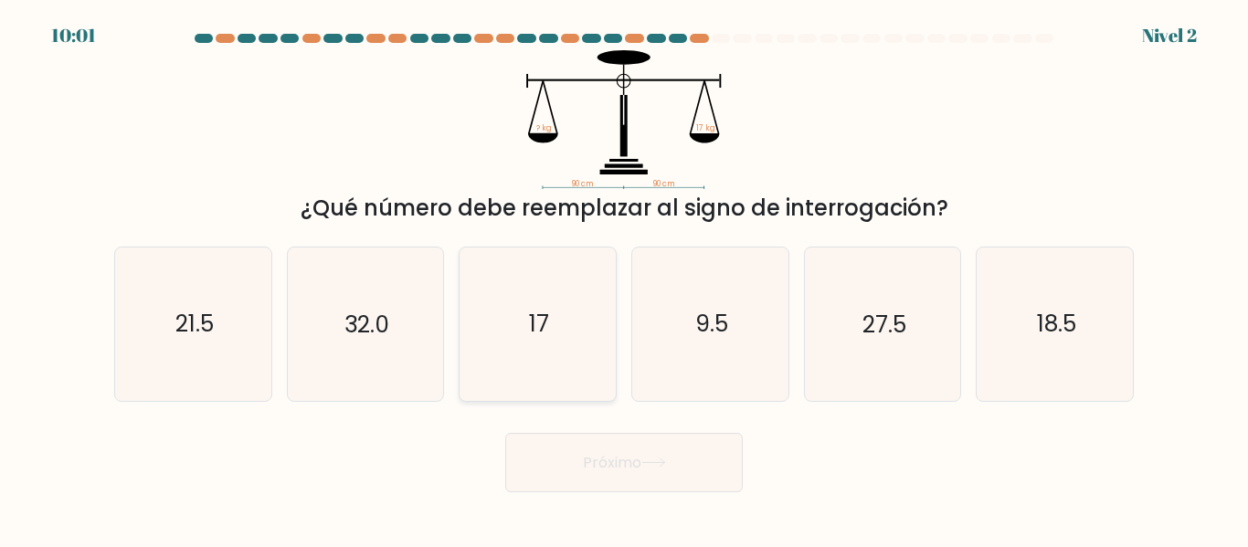
click at [592, 349] on icon "17" at bounding box center [537, 324] width 153 height 153
click at [624, 279] on input "do. 17" at bounding box center [624, 276] width 1 height 5
radio input "true"
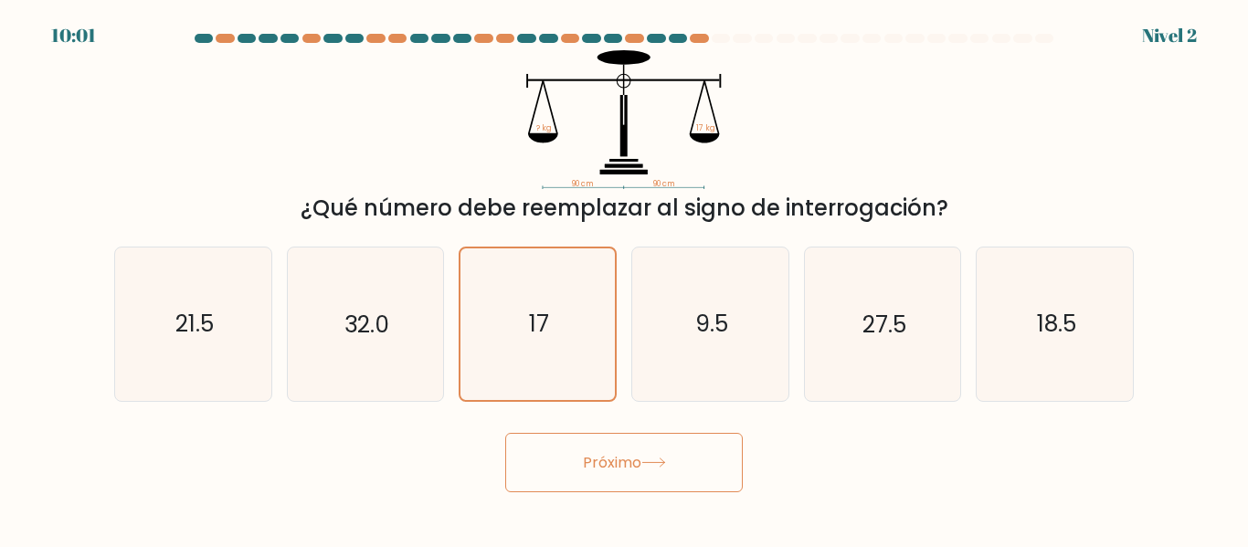
click at [630, 475] on button "Próximo" at bounding box center [623, 462] width 237 height 59
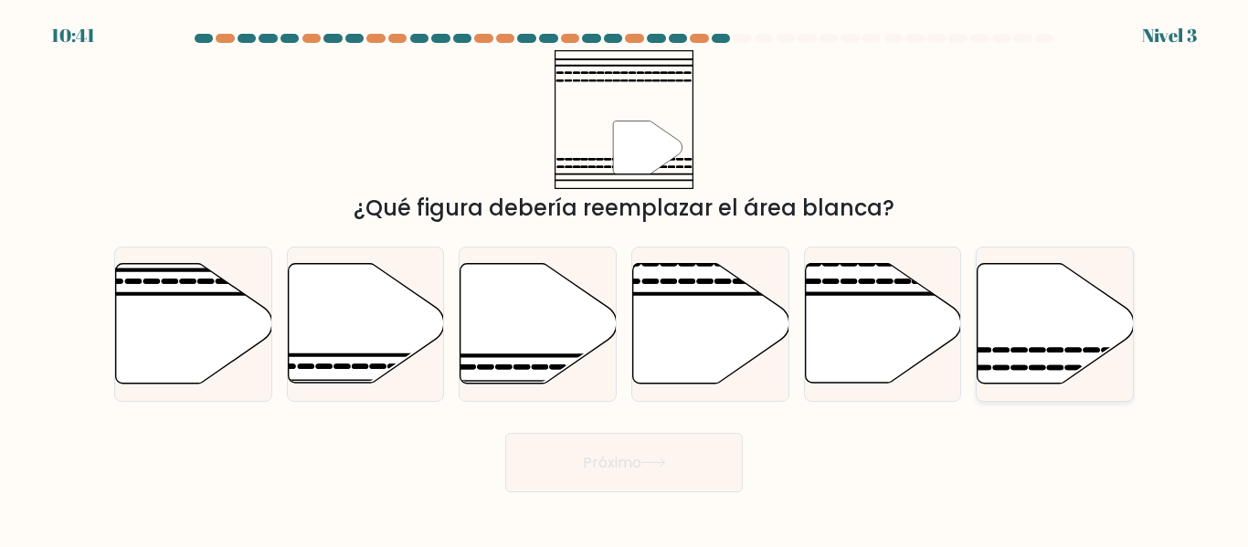
click at [1021, 356] on icon at bounding box center [1055, 324] width 156 height 120
click at [625, 279] on input "F." at bounding box center [624, 276] width 1 height 5
radio input "true"
click at [658, 459] on icon at bounding box center [653, 463] width 25 height 10
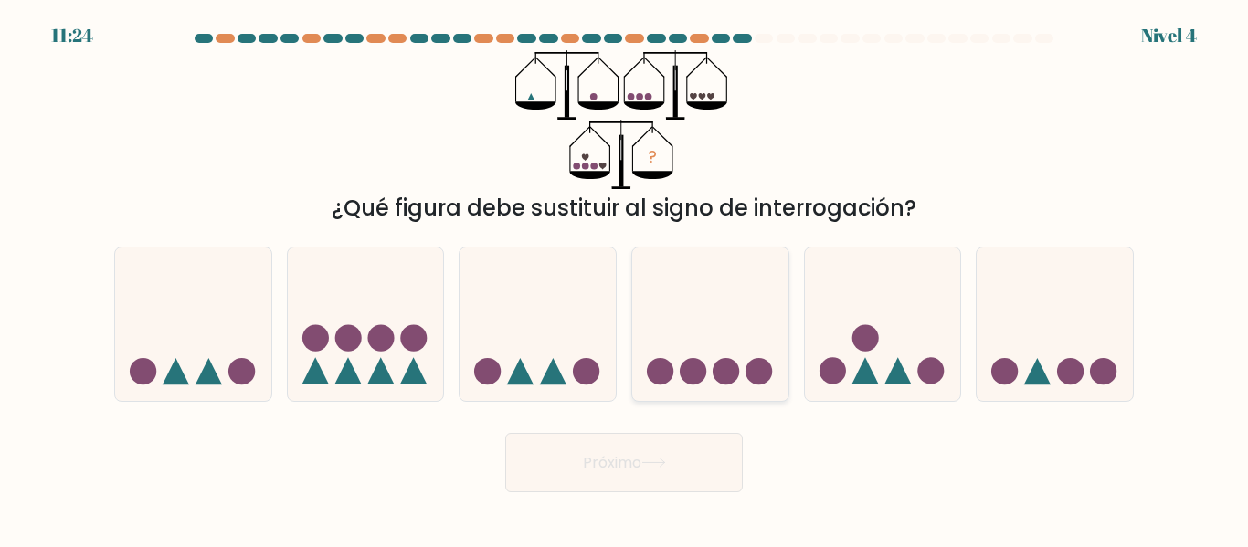
click at [696, 354] on icon at bounding box center [710, 323] width 156 height 129
click at [625, 279] on input "d." at bounding box center [624, 276] width 1 height 5
radio input "true"
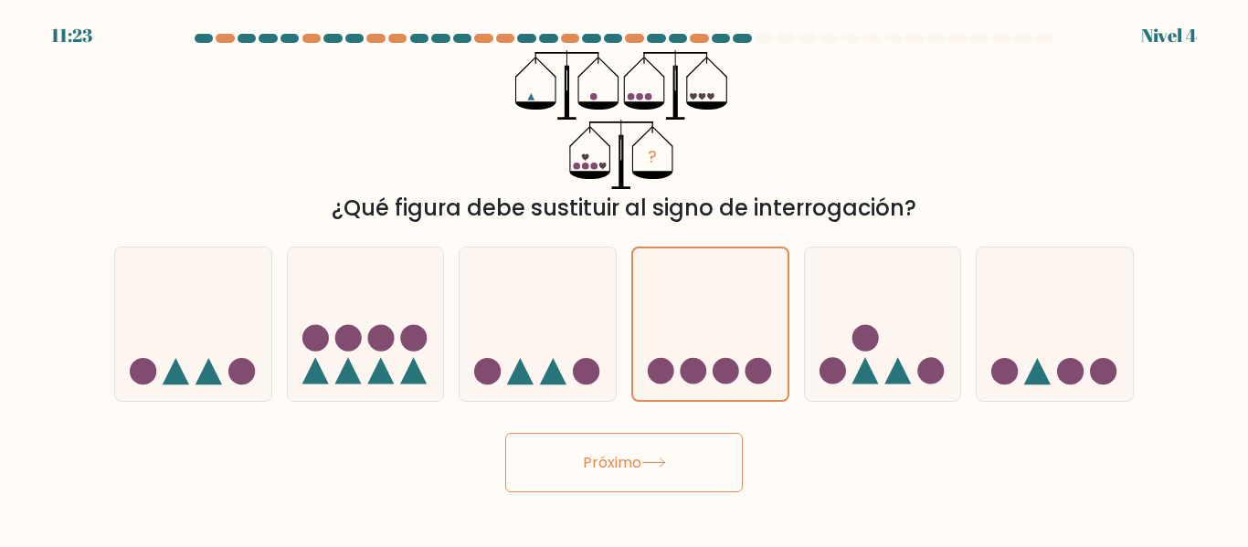
click at [660, 467] on icon at bounding box center [653, 463] width 25 height 10
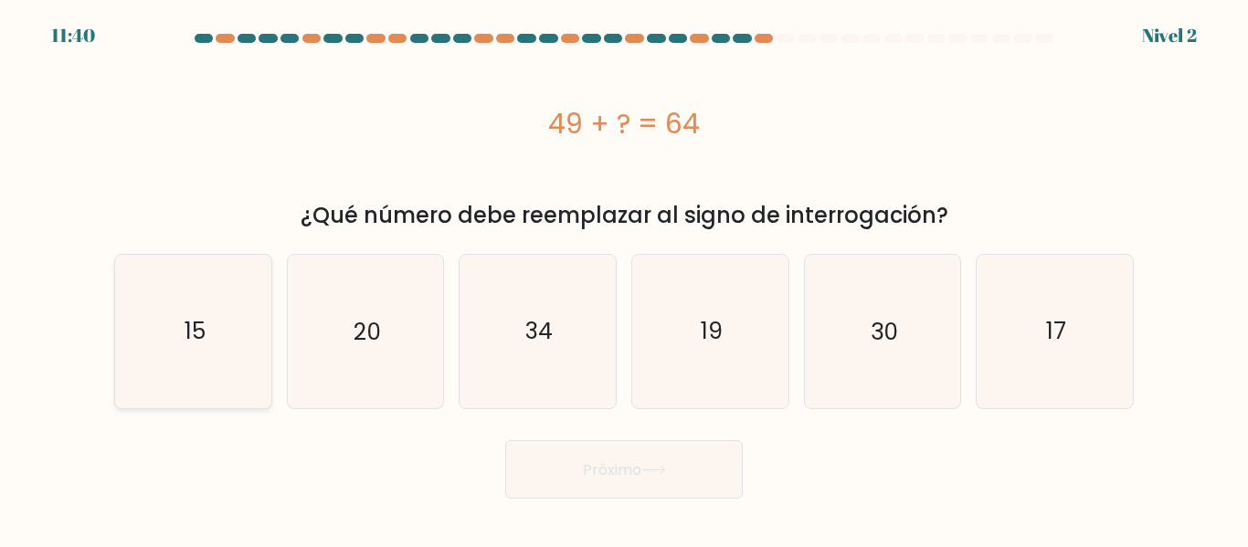
click at [177, 342] on icon "15" at bounding box center [193, 331] width 153 height 153
click at [624, 279] on input "a. 15" at bounding box center [624, 276] width 1 height 5
radio input "true"
click at [671, 495] on button "Próximo" at bounding box center [623, 469] width 237 height 59
